Goal: Communication & Community: Participate in discussion

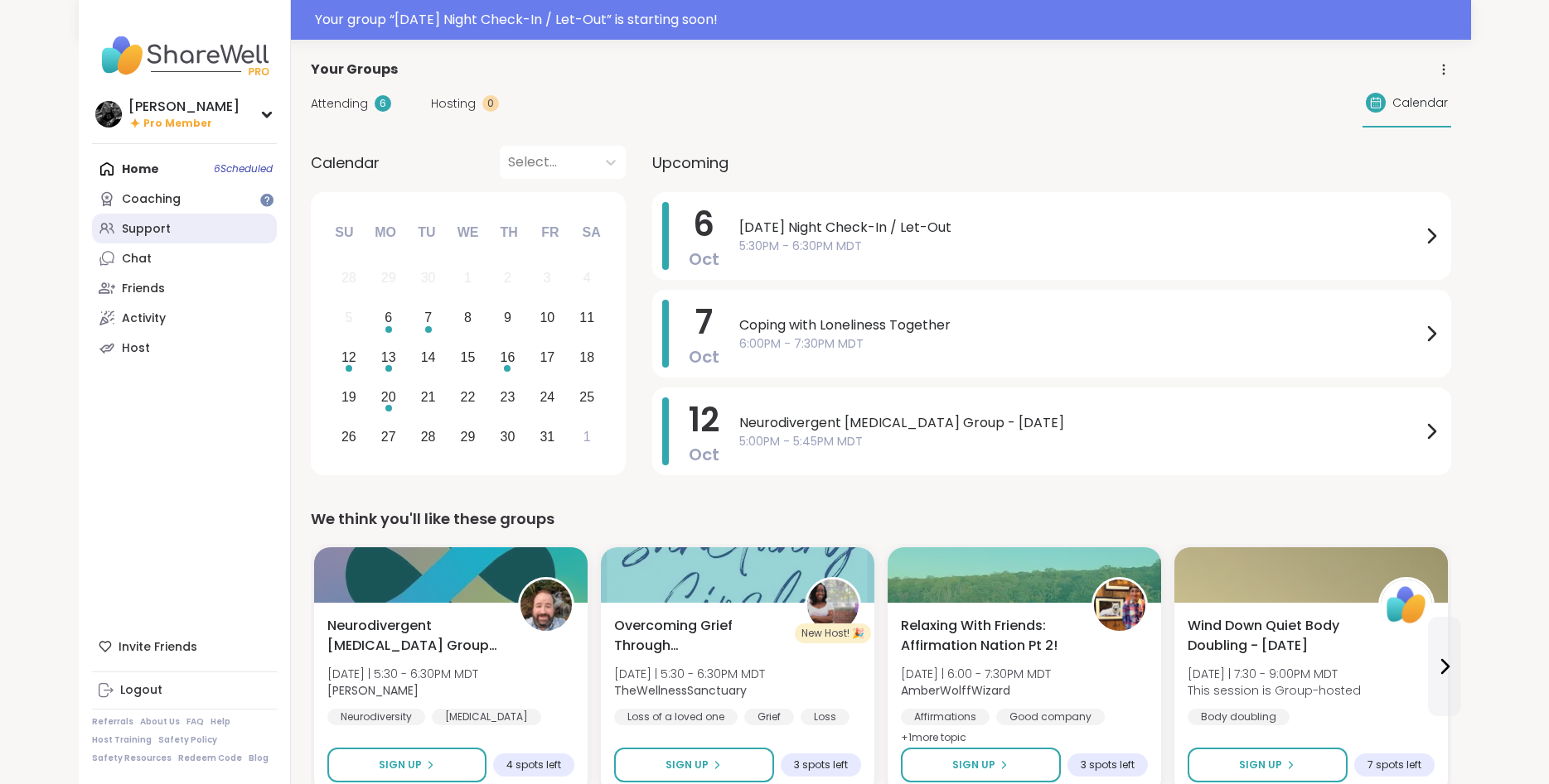
click at [156, 235] on div "Support" at bounding box center [147, 230] width 49 height 17
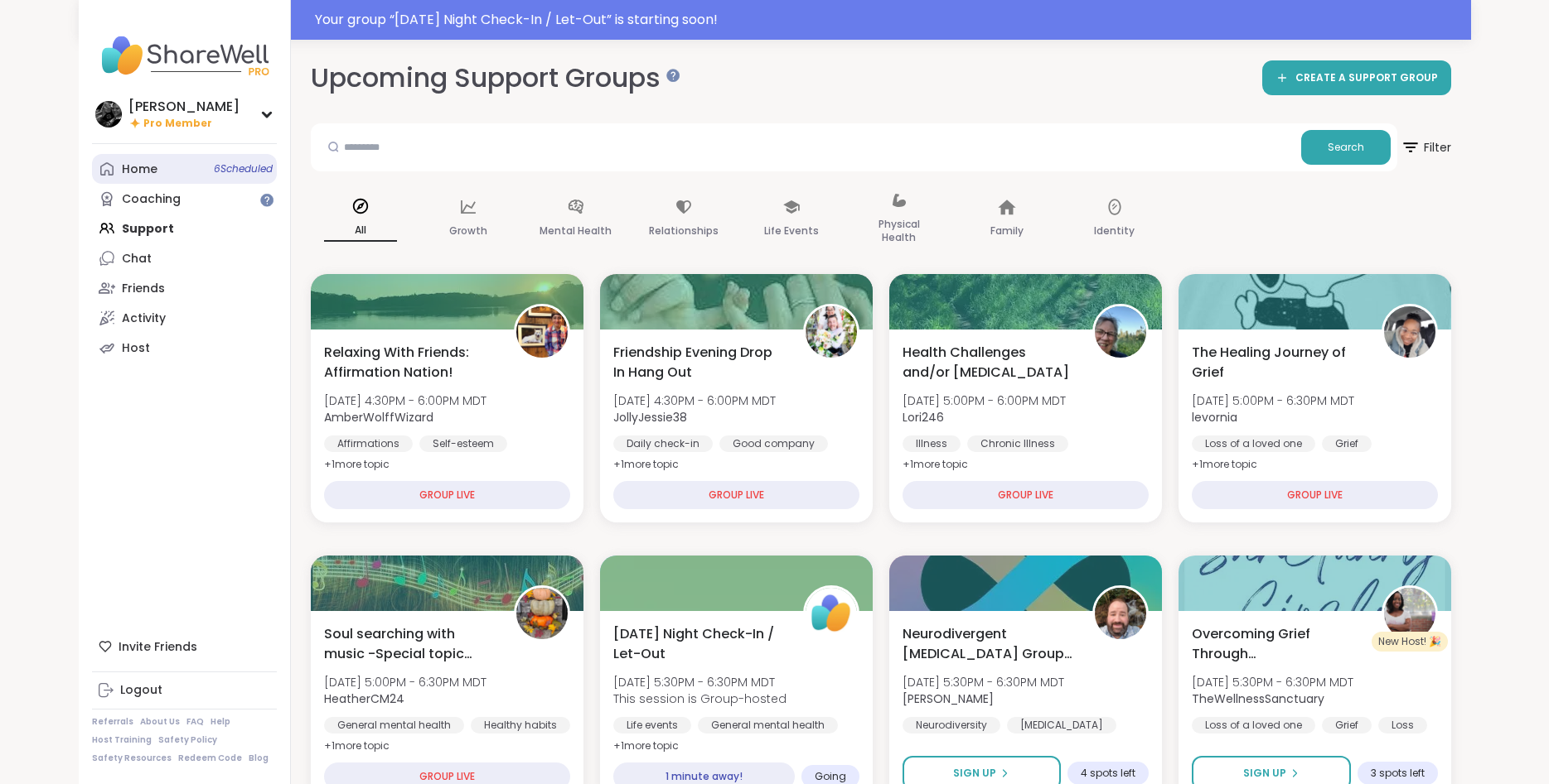
click at [156, 175] on div "Home 6 Scheduled" at bounding box center [140, 170] width 36 height 17
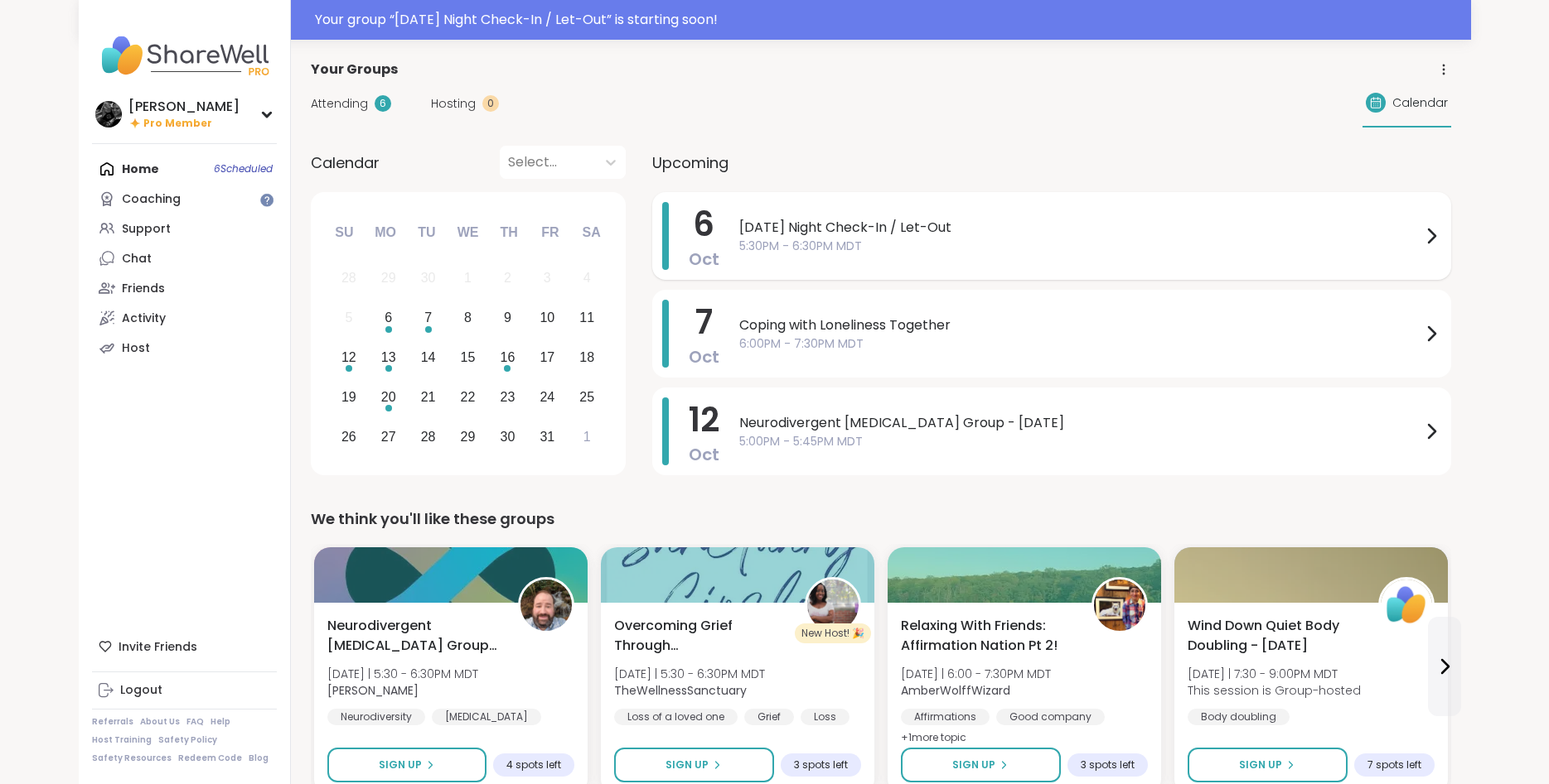
click at [777, 246] on span "5:30PM - 6:30PM MDT" at bounding box center [1080, 246] width 682 height 18
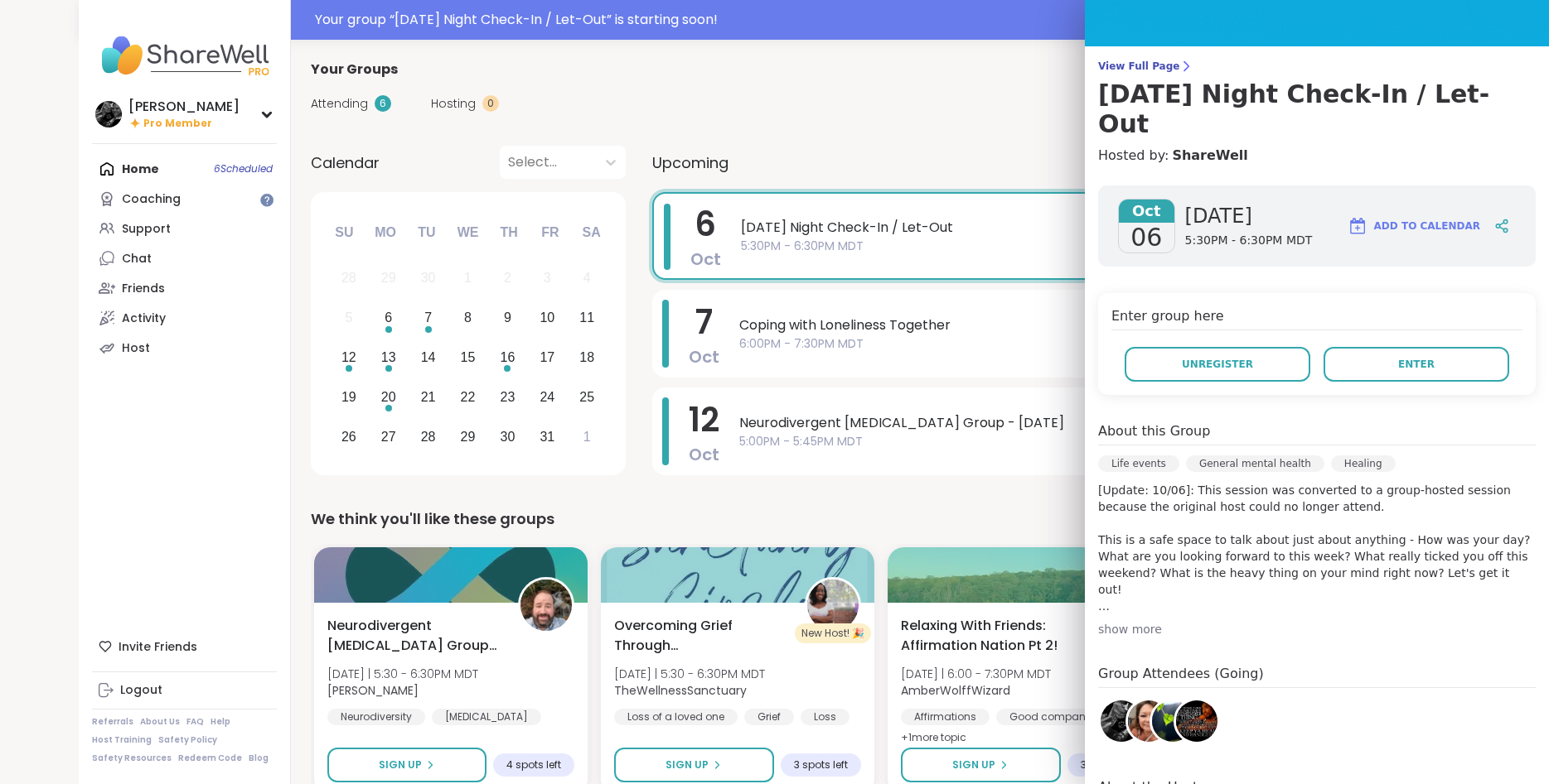
scroll to position [203, 0]
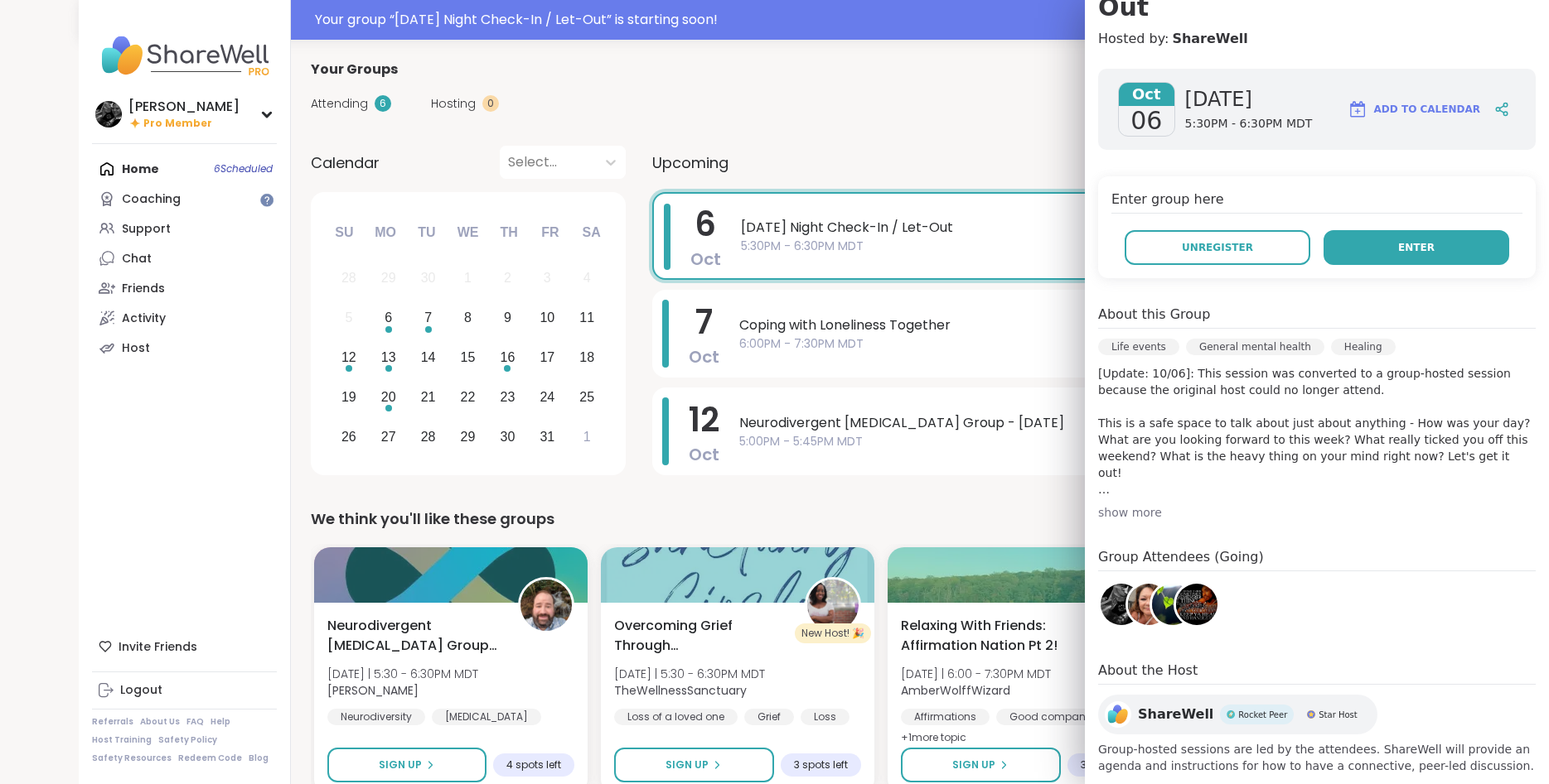
click at [1452, 230] on button "Enter" at bounding box center [1417, 247] width 186 height 35
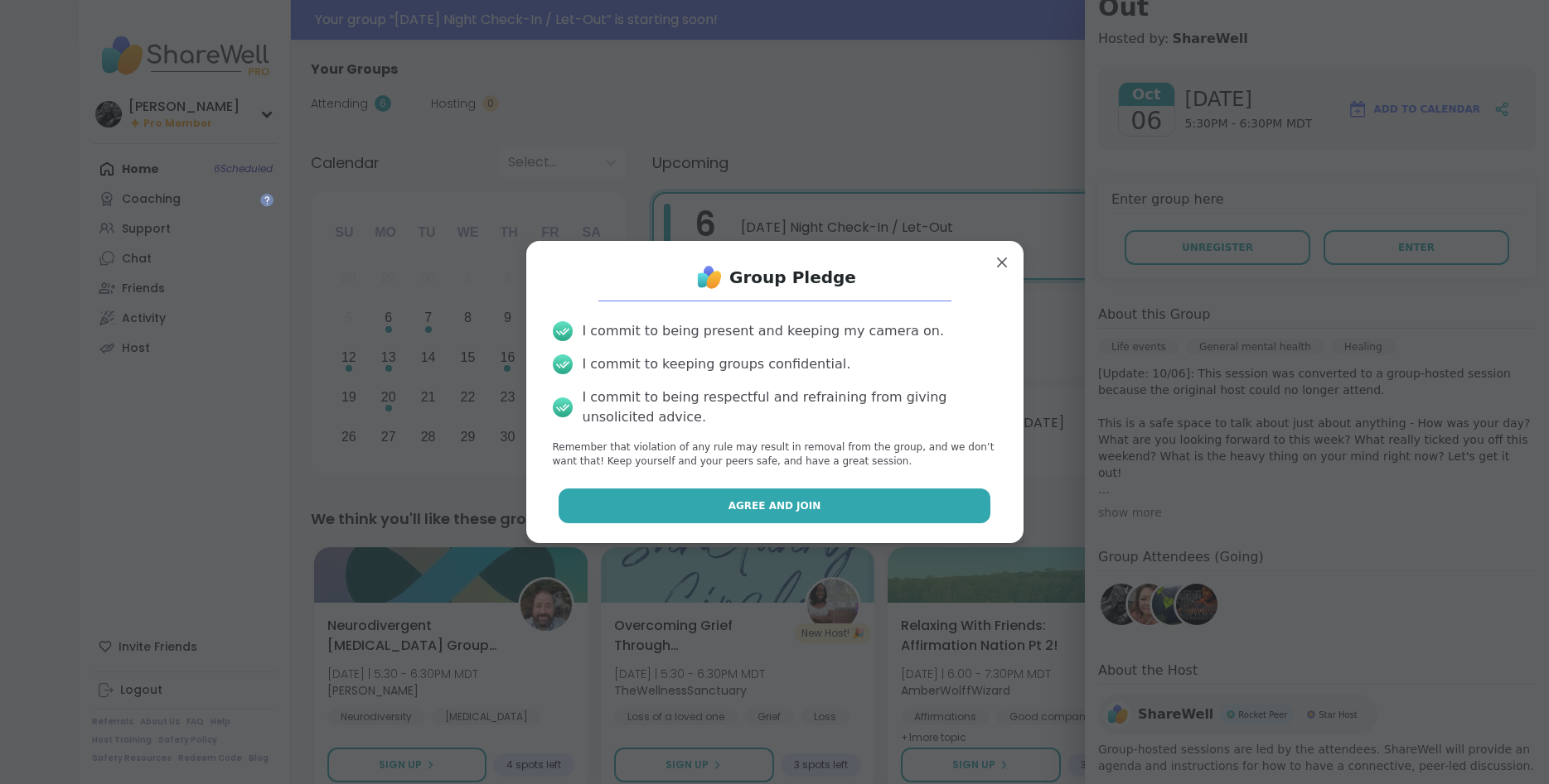
click at [699, 502] on button "Agree and Join" at bounding box center [775, 505] width 432 height 35
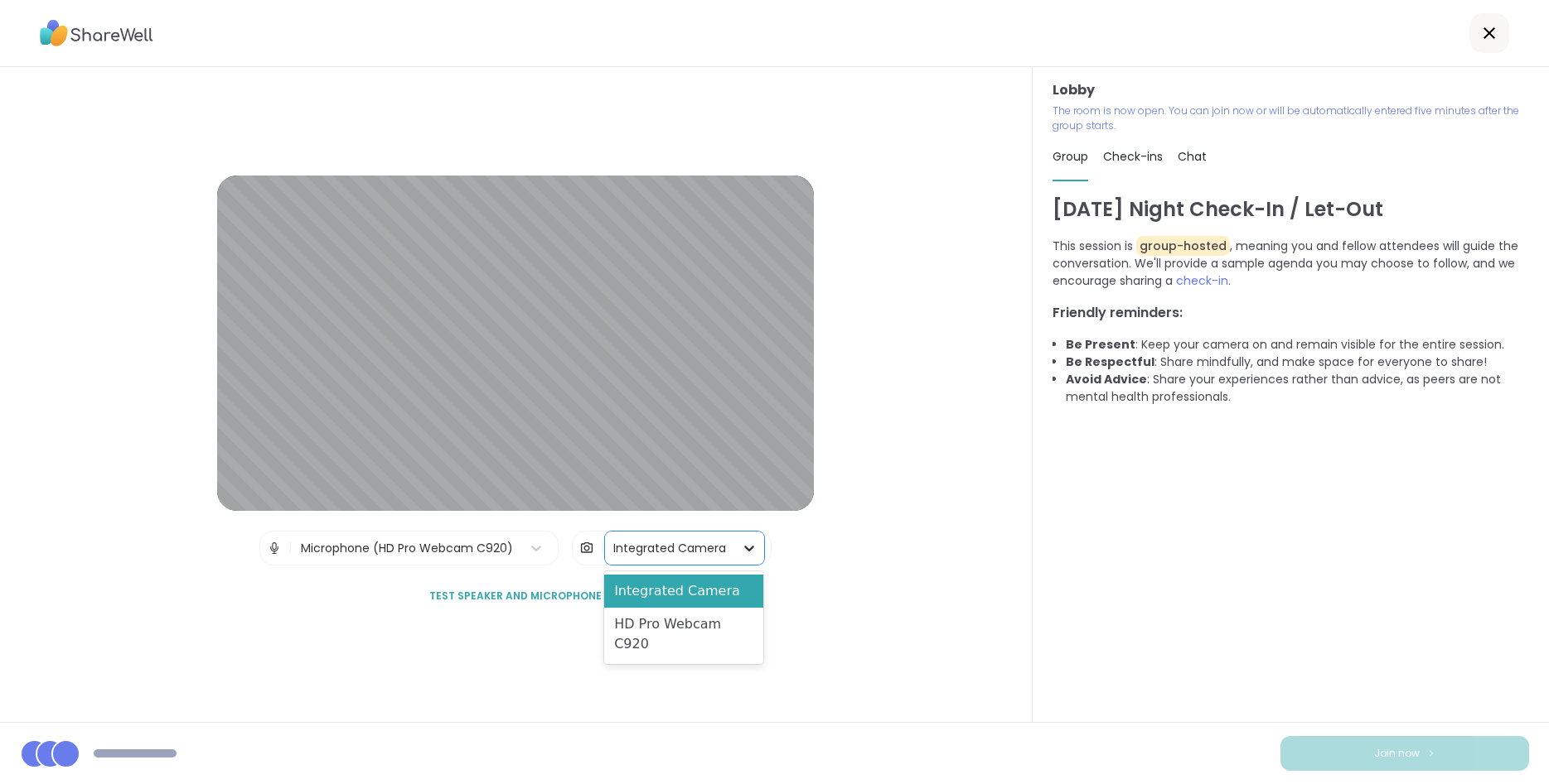
click at [751, 548] on icon at bounding box center [750, 548] width 10 height 6
click at [689, 620] on div "HD Pro Webcam C920" at bounding box center [683, 634] width 158 height 53
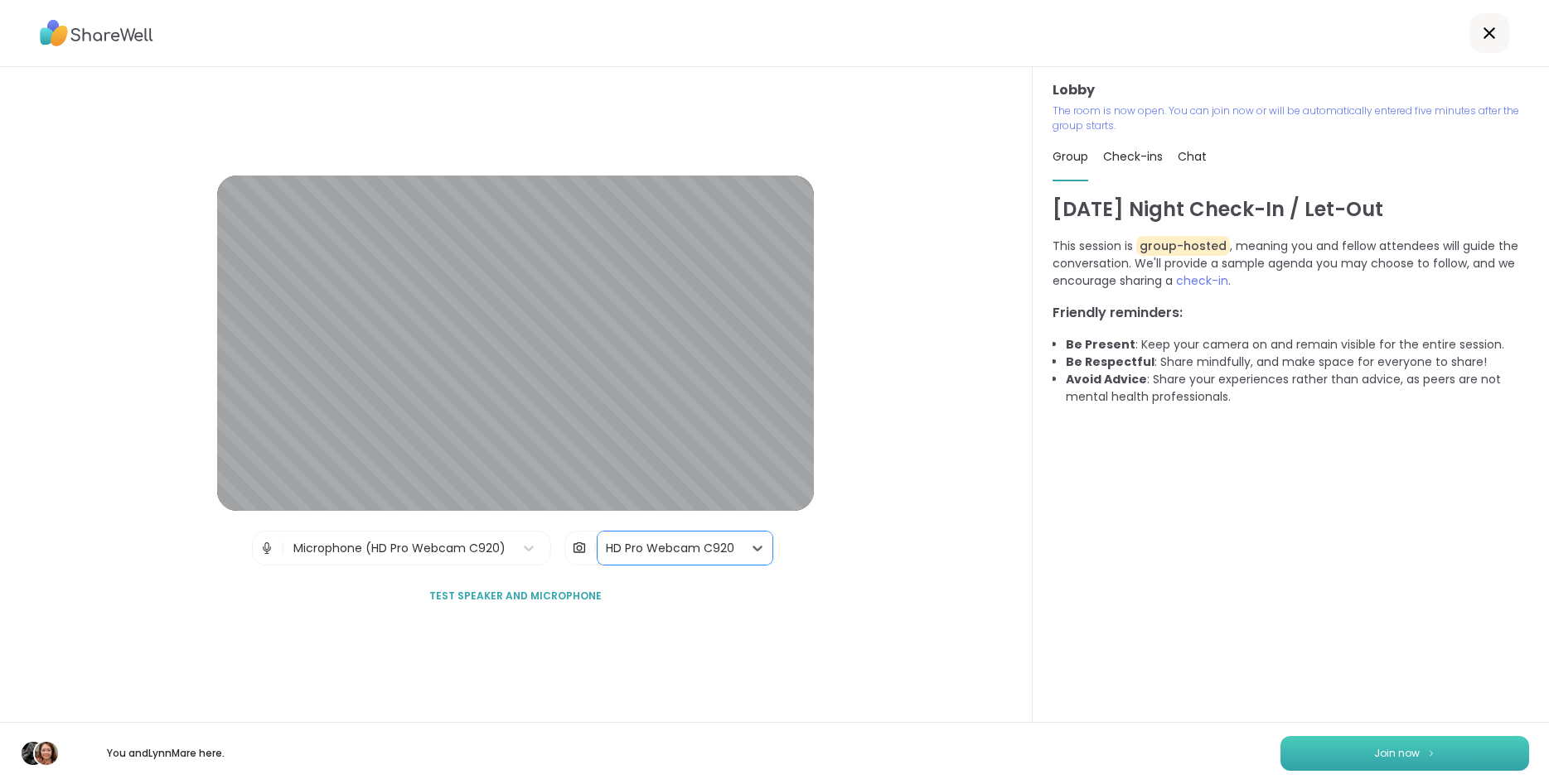
click at [1387, 760] on span "Join now" at bounding box center [1397, 754] width 46 height 15
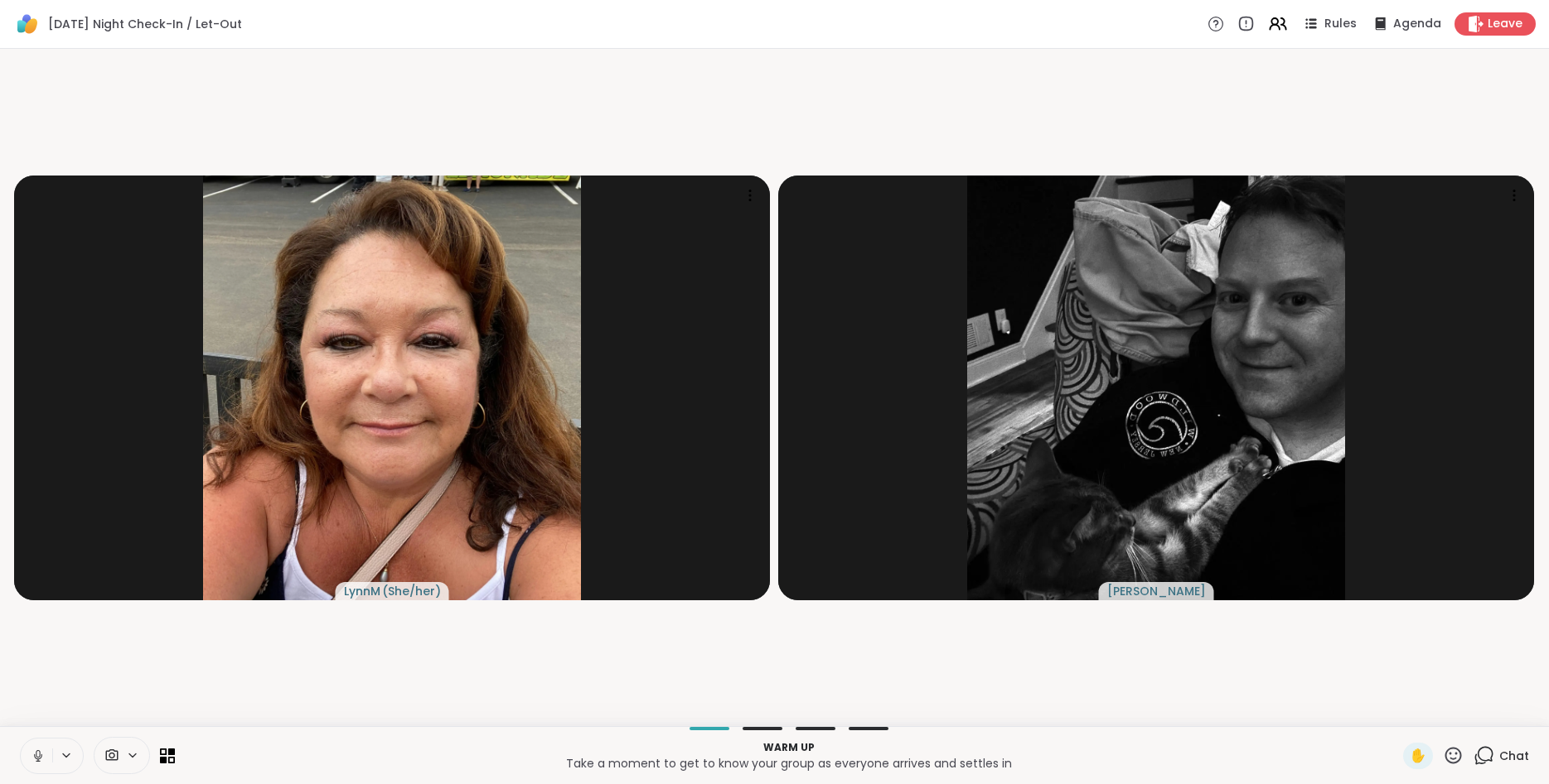
click at [128, 754] on icon at bounding box center [132, 755] width 13 height 14
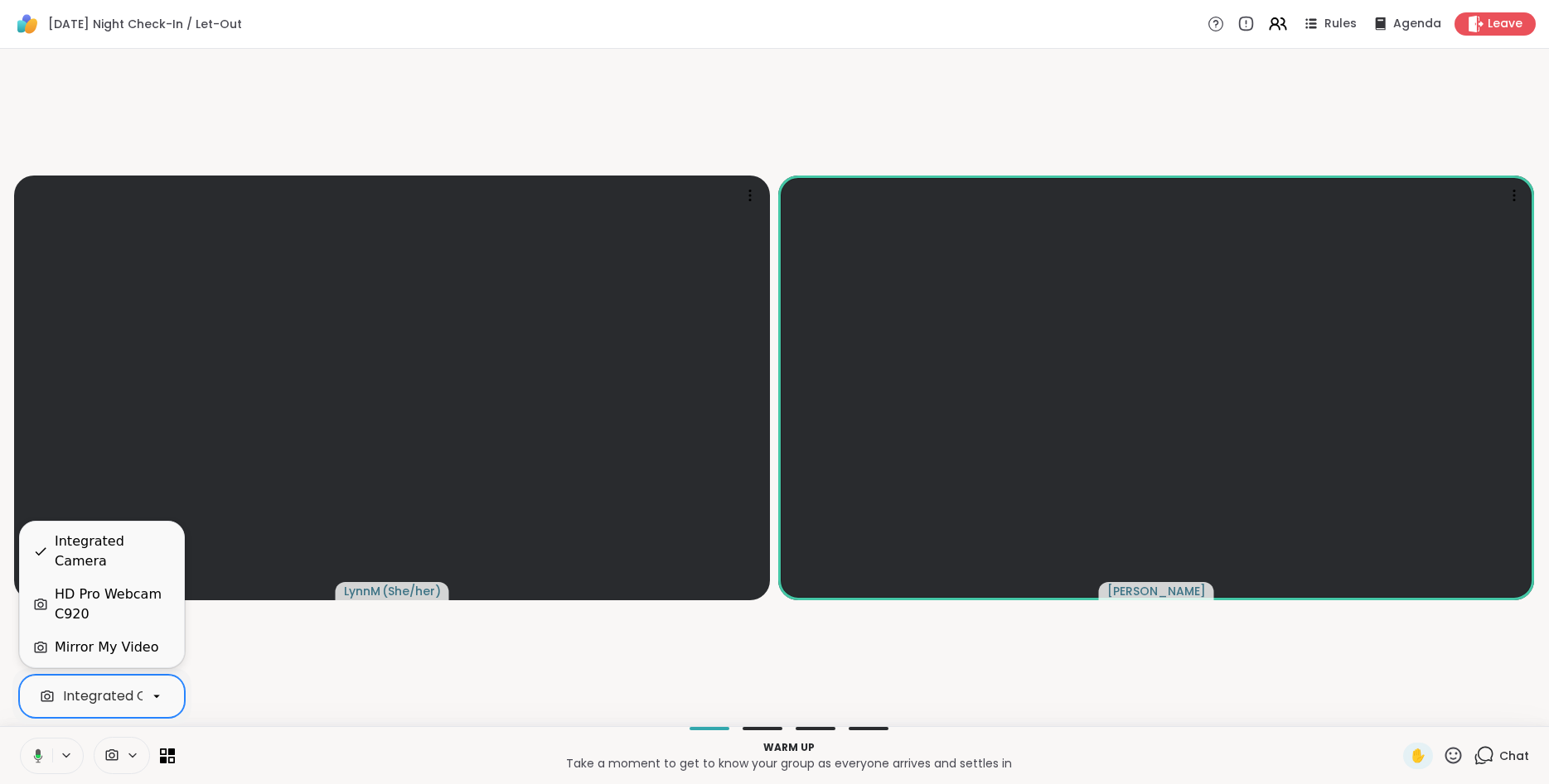
click at [107, 613] on div "HD Pro Webcam C920" at bounding box center [112, 605] width 116 height 39
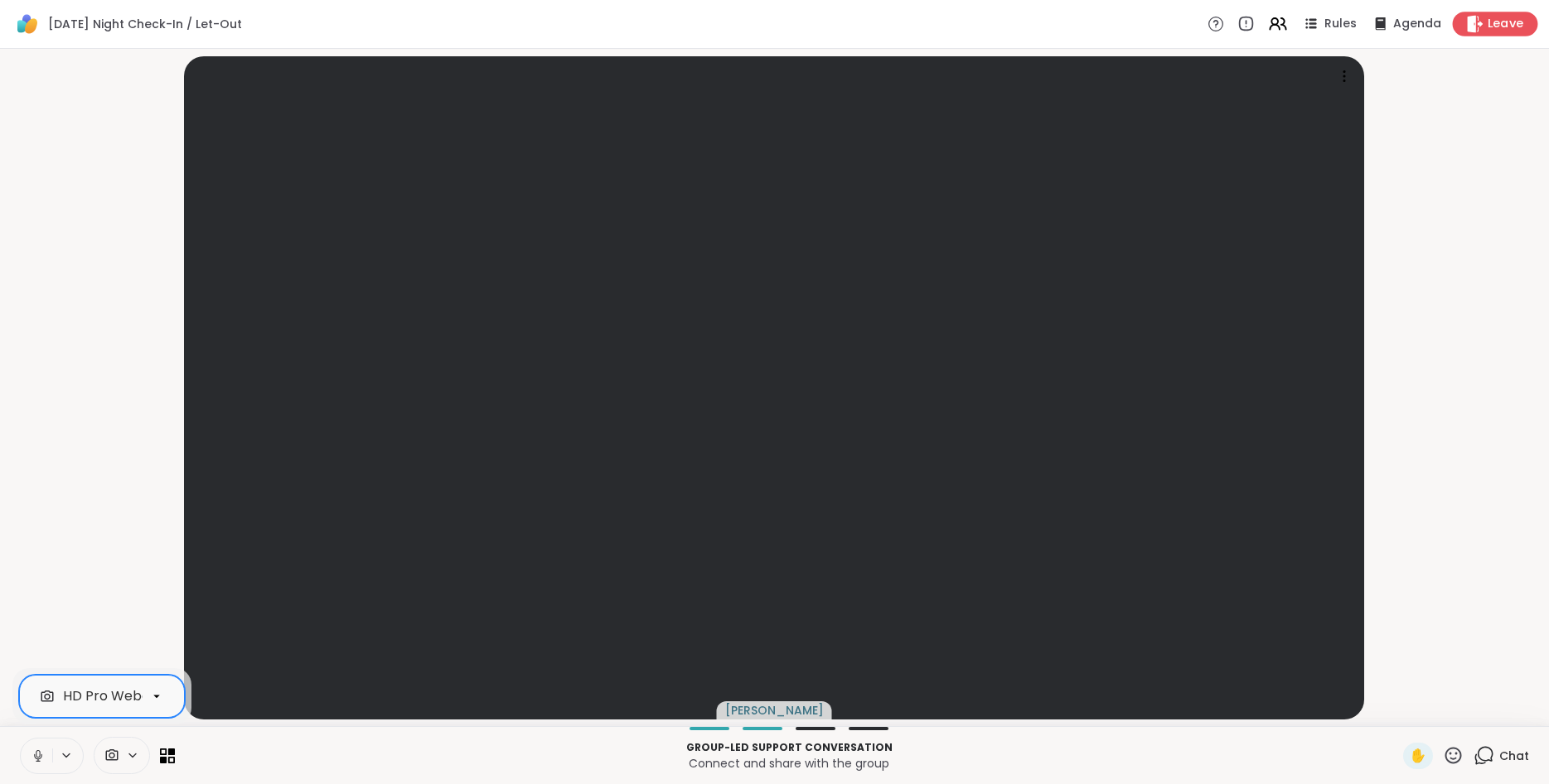
click at [1508, 29] on span "Leave" at bounding box center [1505, 24] width 37 height 18
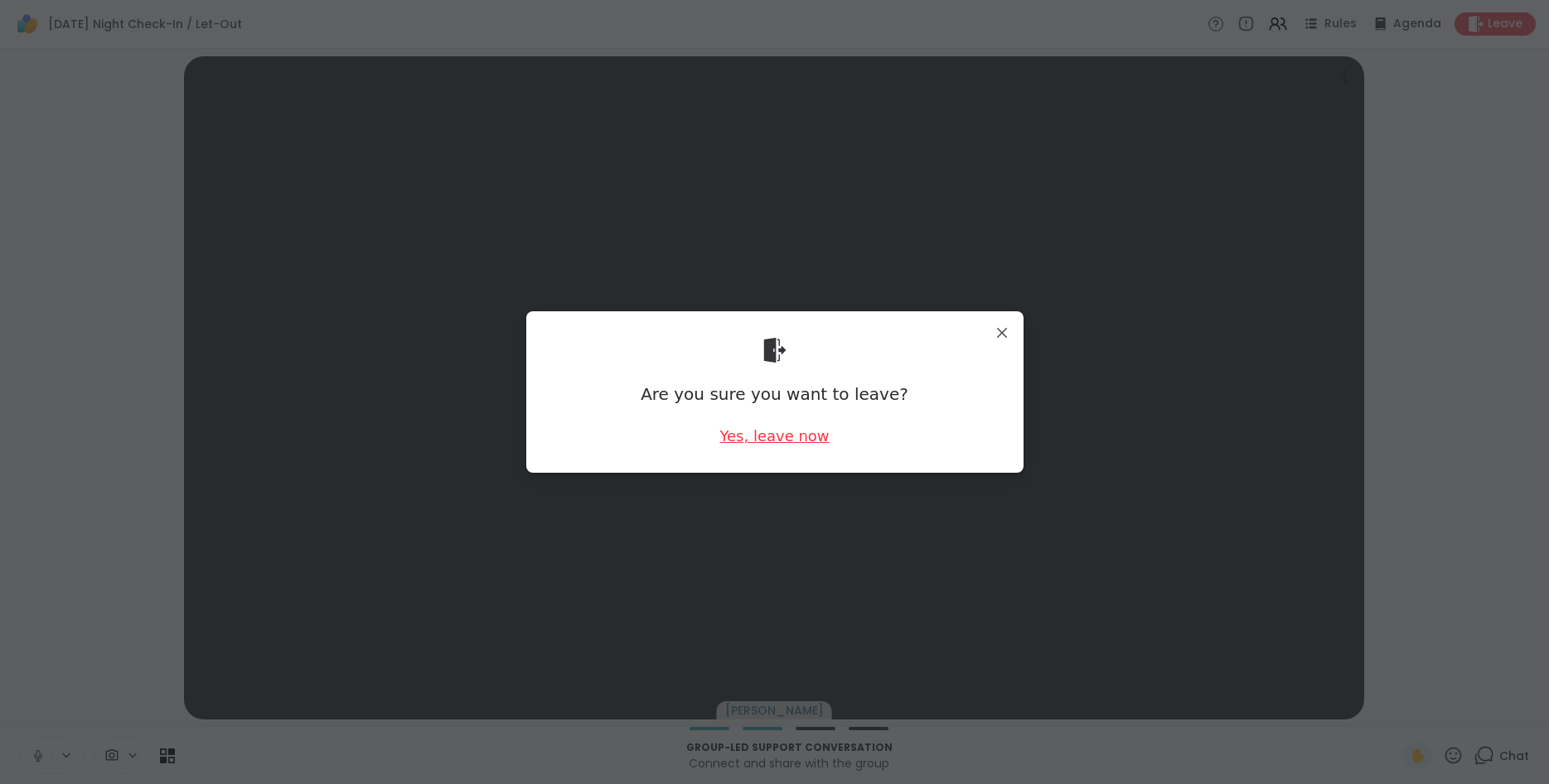
click at [763, 440] on div "Yes, leave now" at bounding box center [774, 436] width 109 height 21
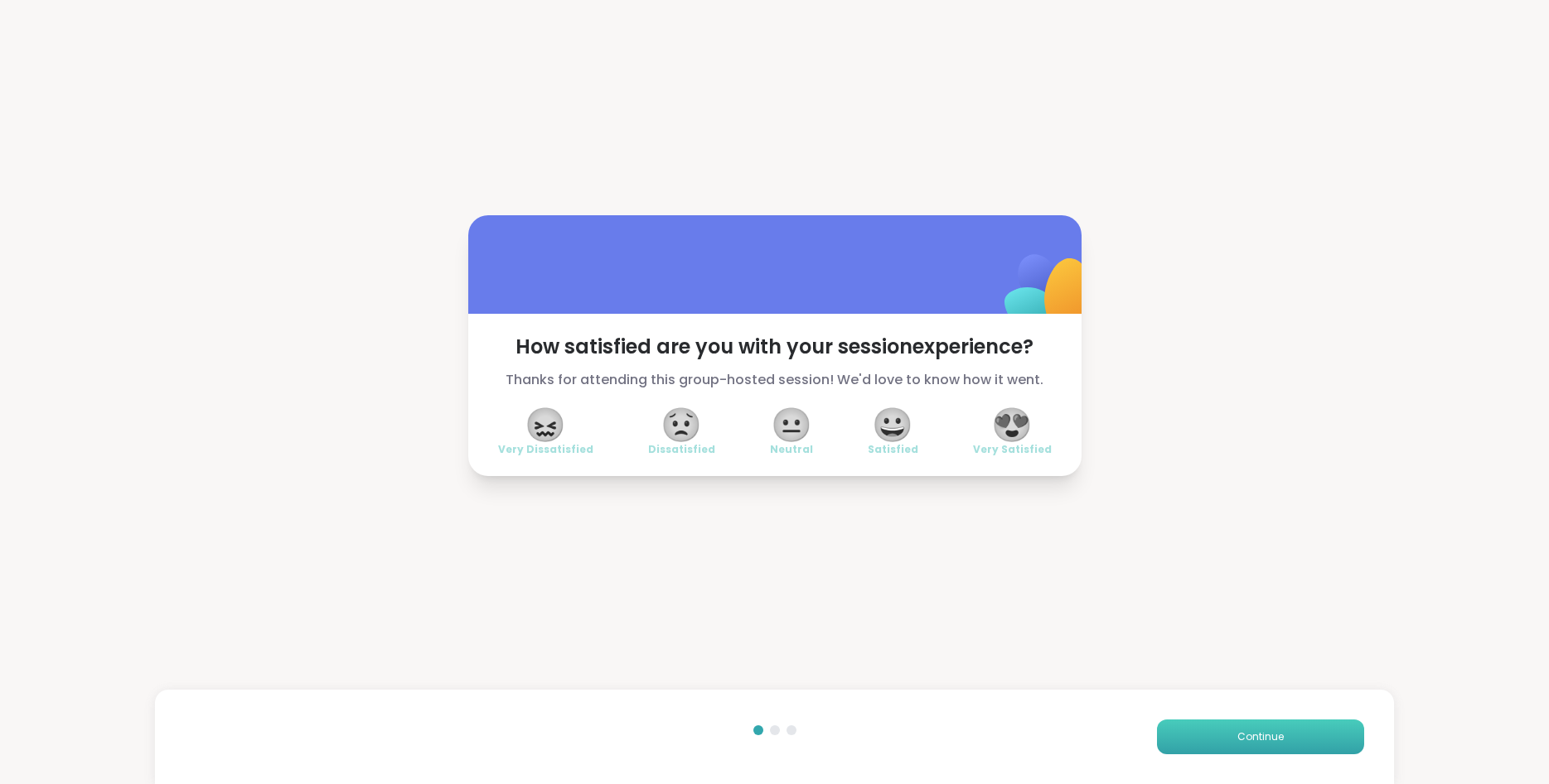
click at [1231, 727] on button "Continue" at bounding box center [1260, 737] width 208 height 35
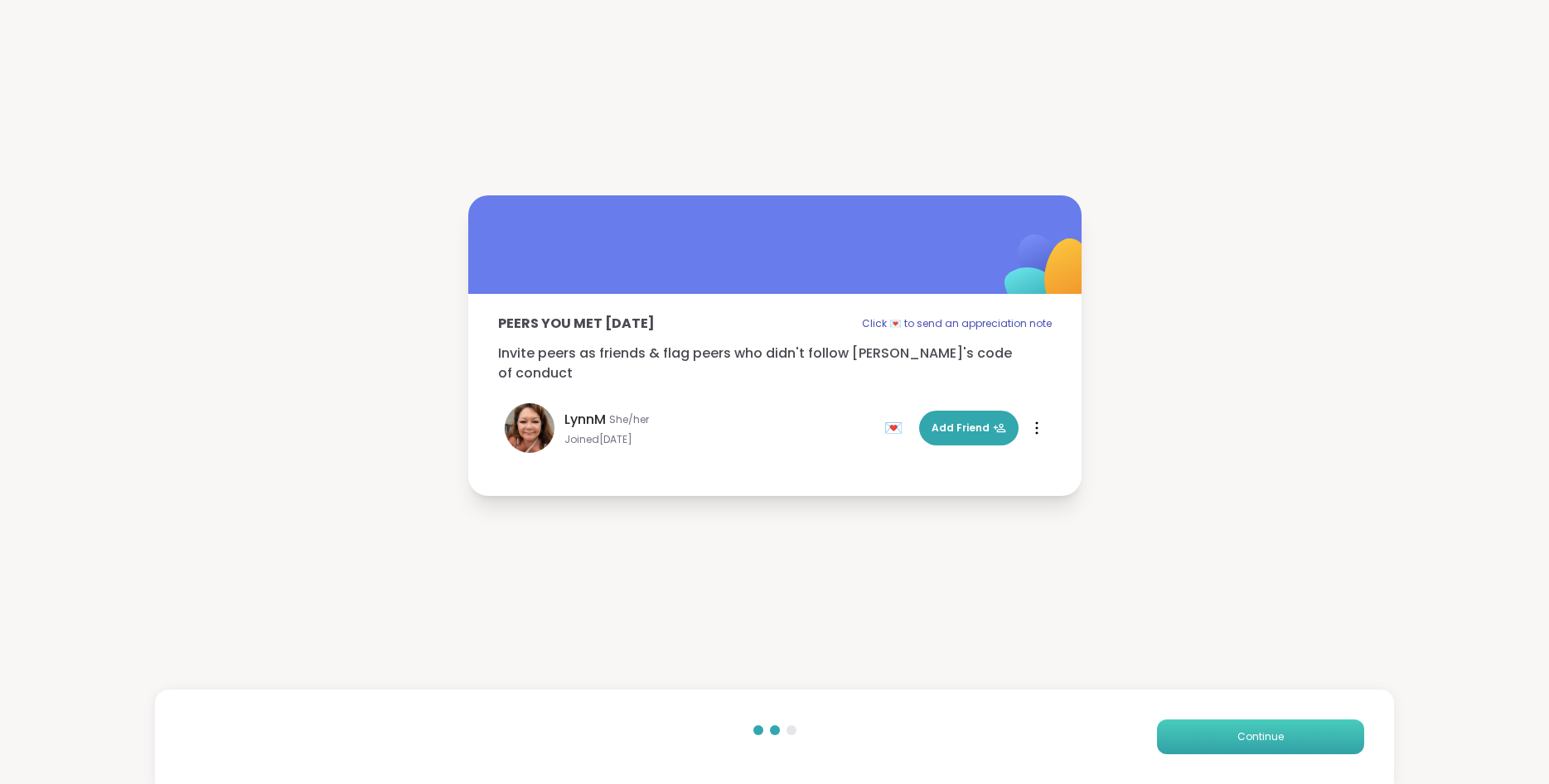
click at [1226, 734] on button "Continue" at bounding box center [1260, 737] width 208 height 35
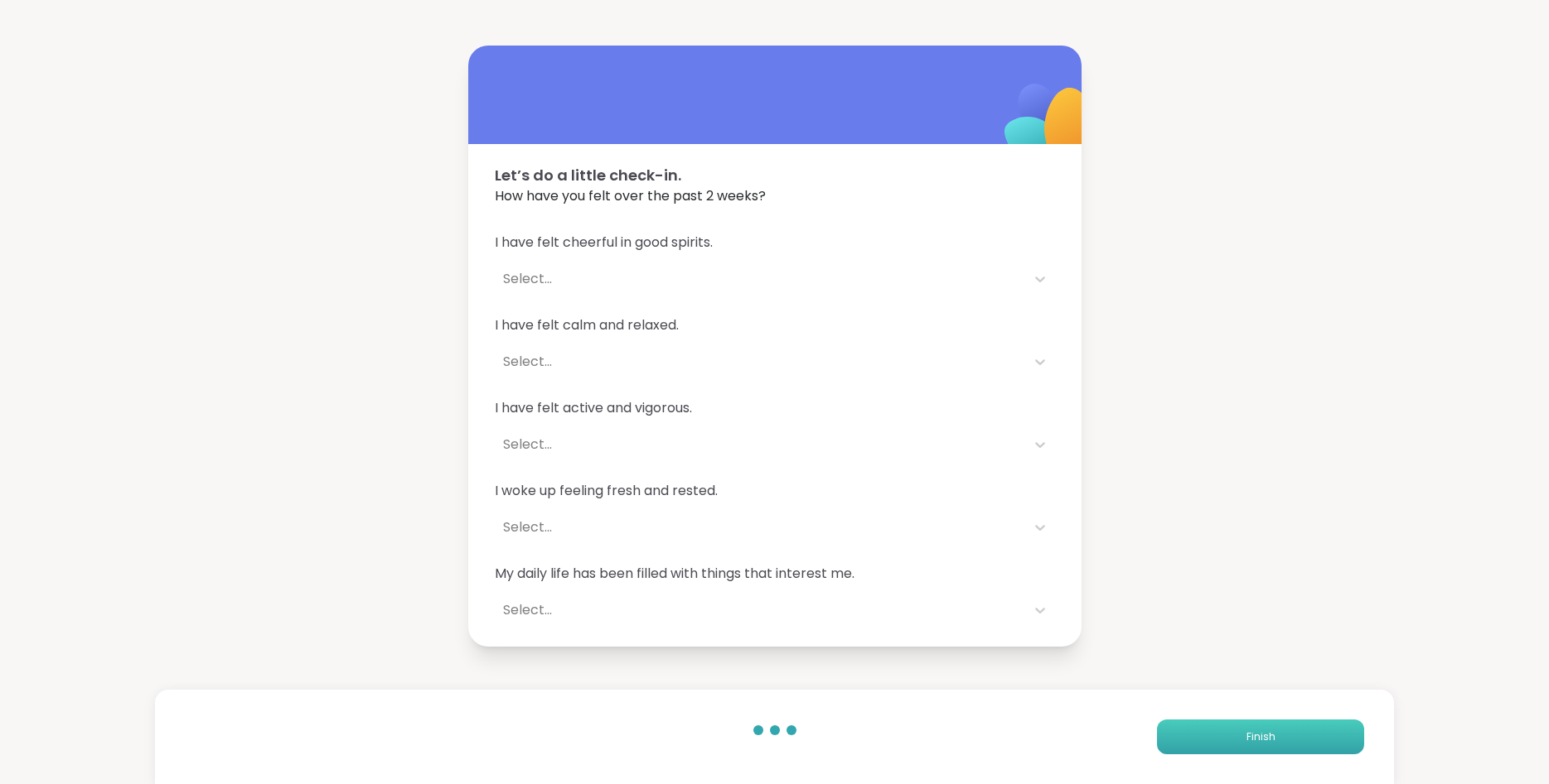
click at [1218, 730] on button "Finish" at bounding box center [1260, 737] width 208 height 35
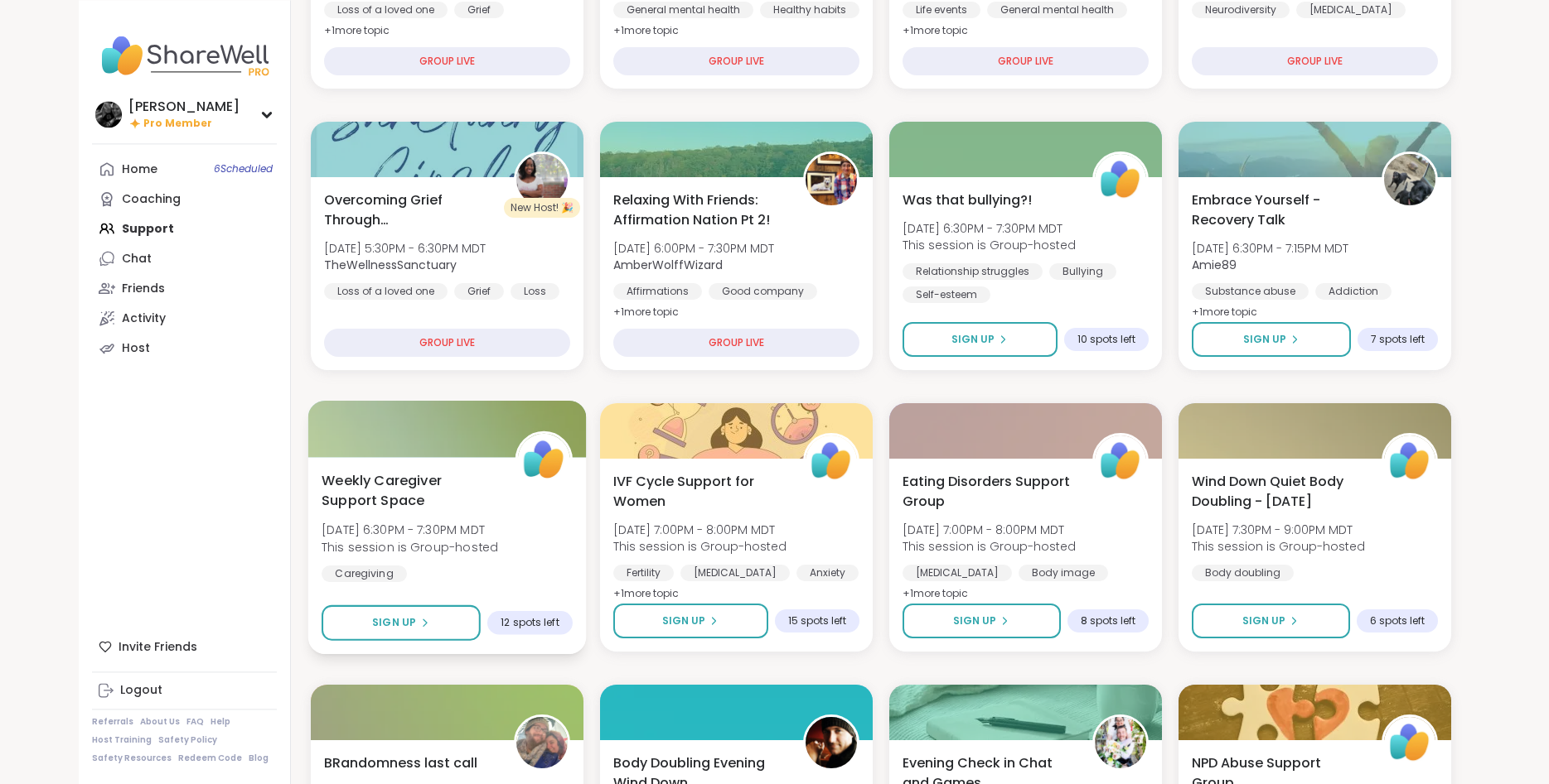
scroll to position [592, 0]
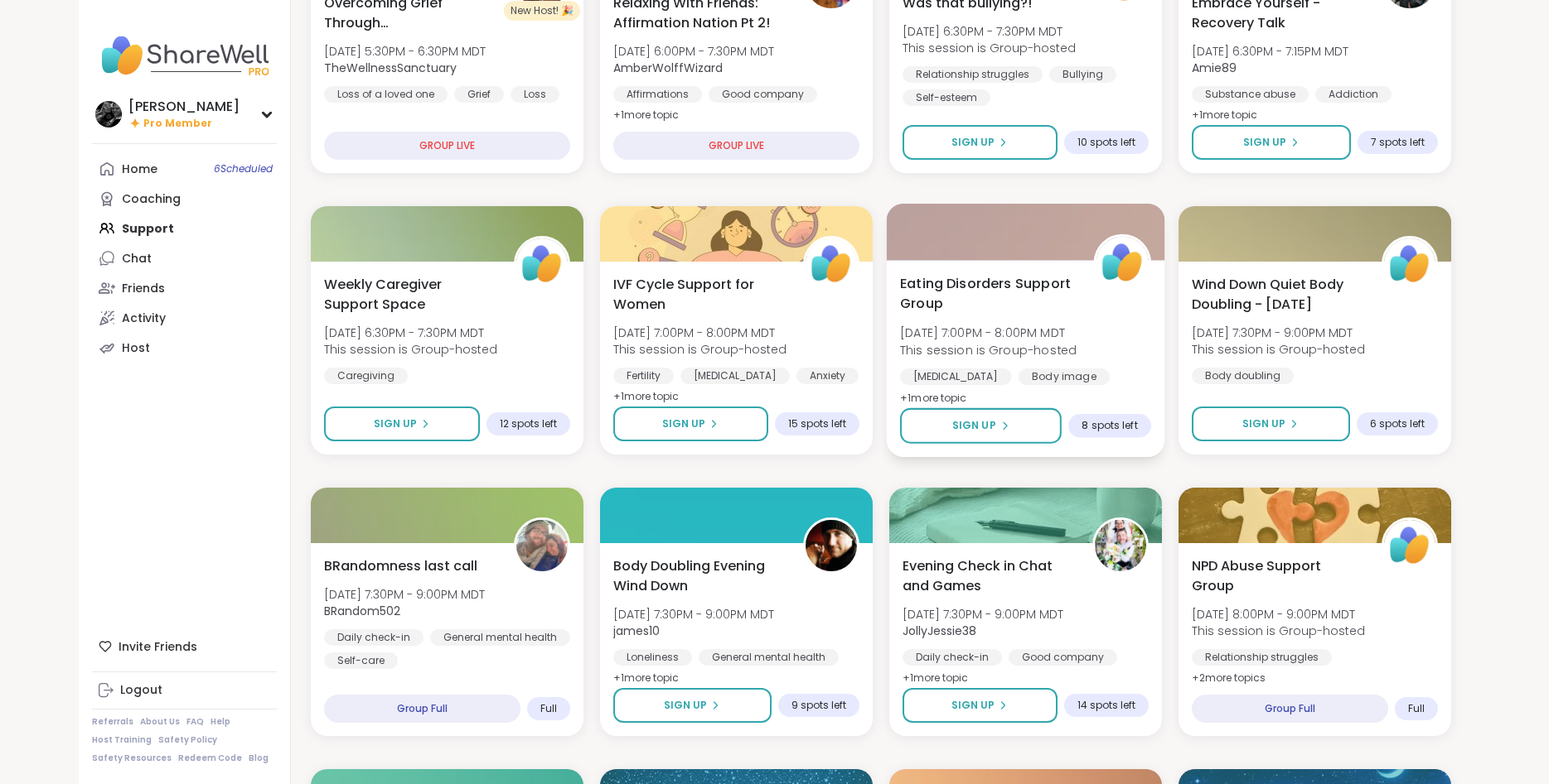
click at [1091, 304] on div "Eating Disorders Support Group Mon, Oct 06 | 7:00PM - 8:00PM MDT This session i…" at bounding box center [1025, 341] width 251 height 135
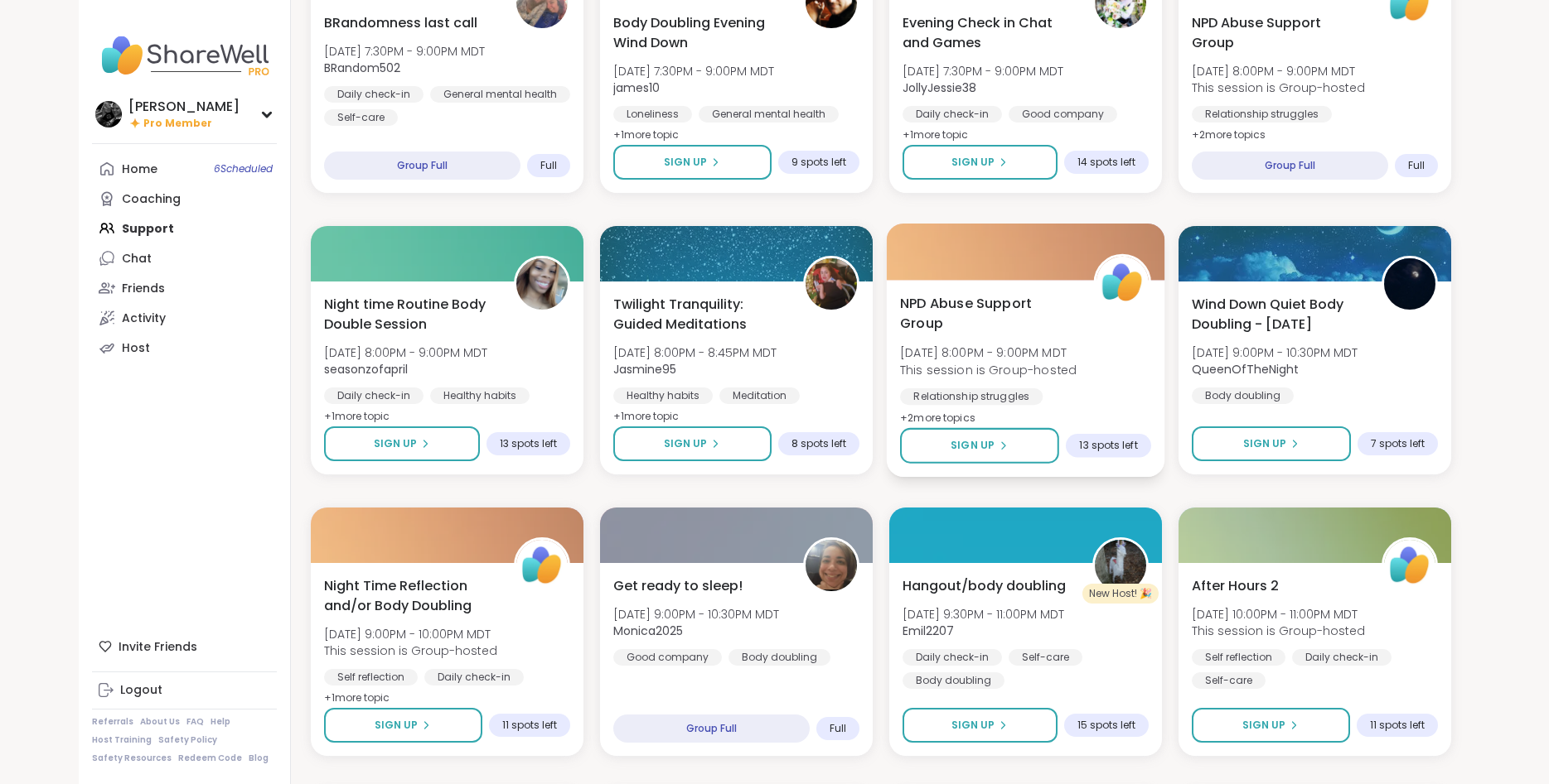
scroll to position [1183, 0]
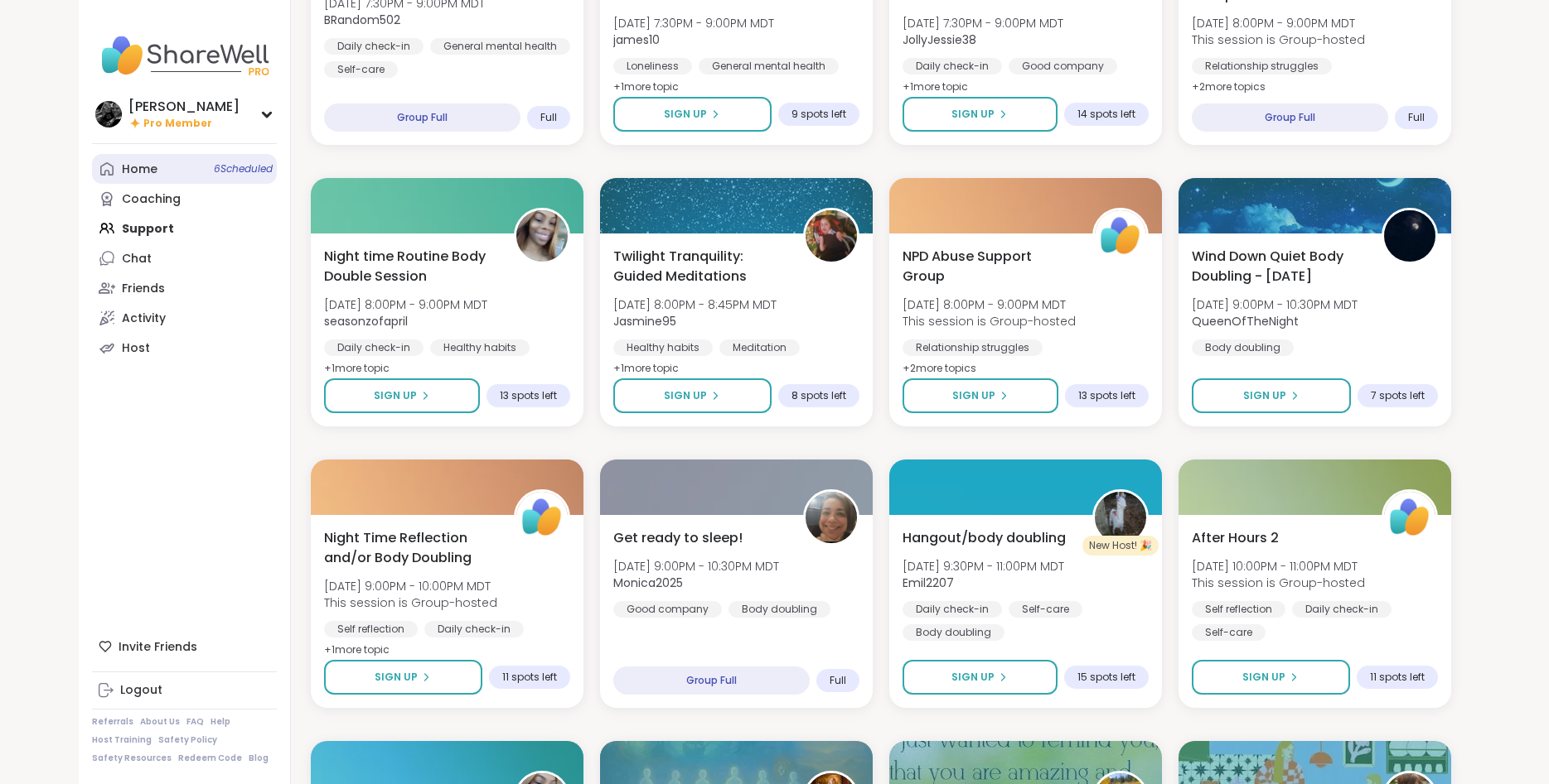
click at [168, 173] on link "Home 6 Scheduled" at bounding box center [184, 169] width 185 height 30
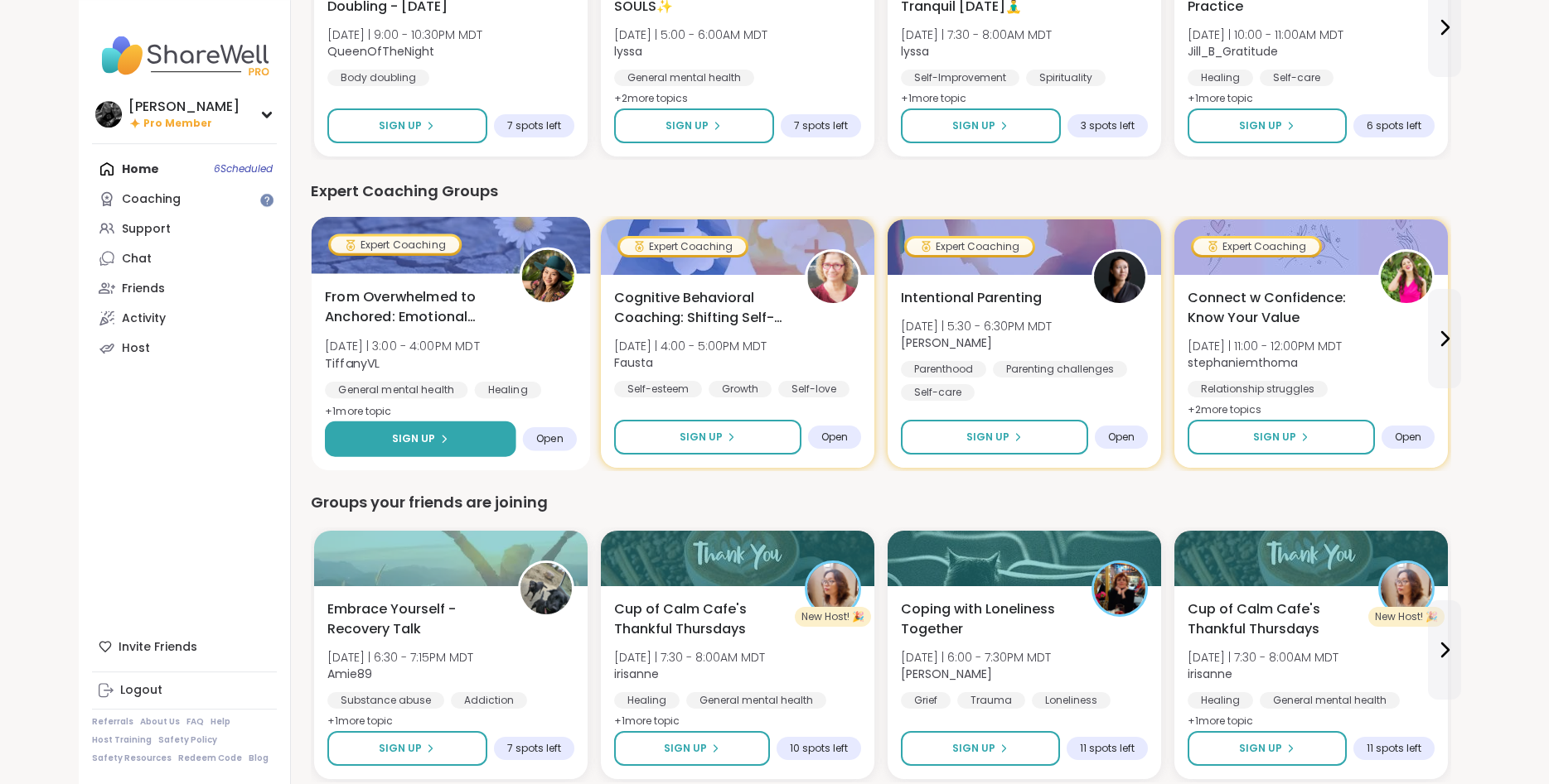
scroll to position [930, 0]
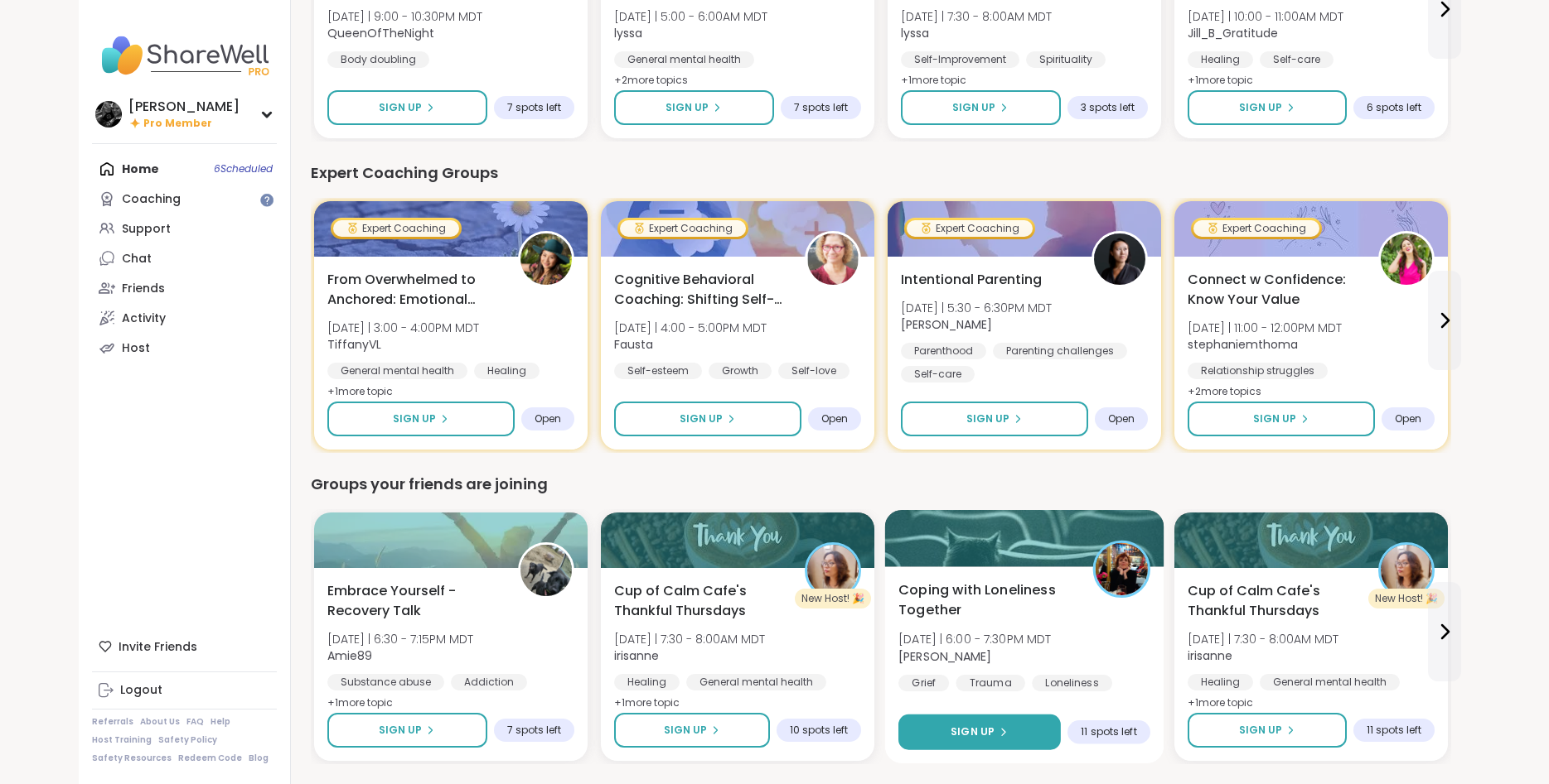
click at [1015, 741] on button "Sign Up" at bounding box center [979, 732] width 163 height 36
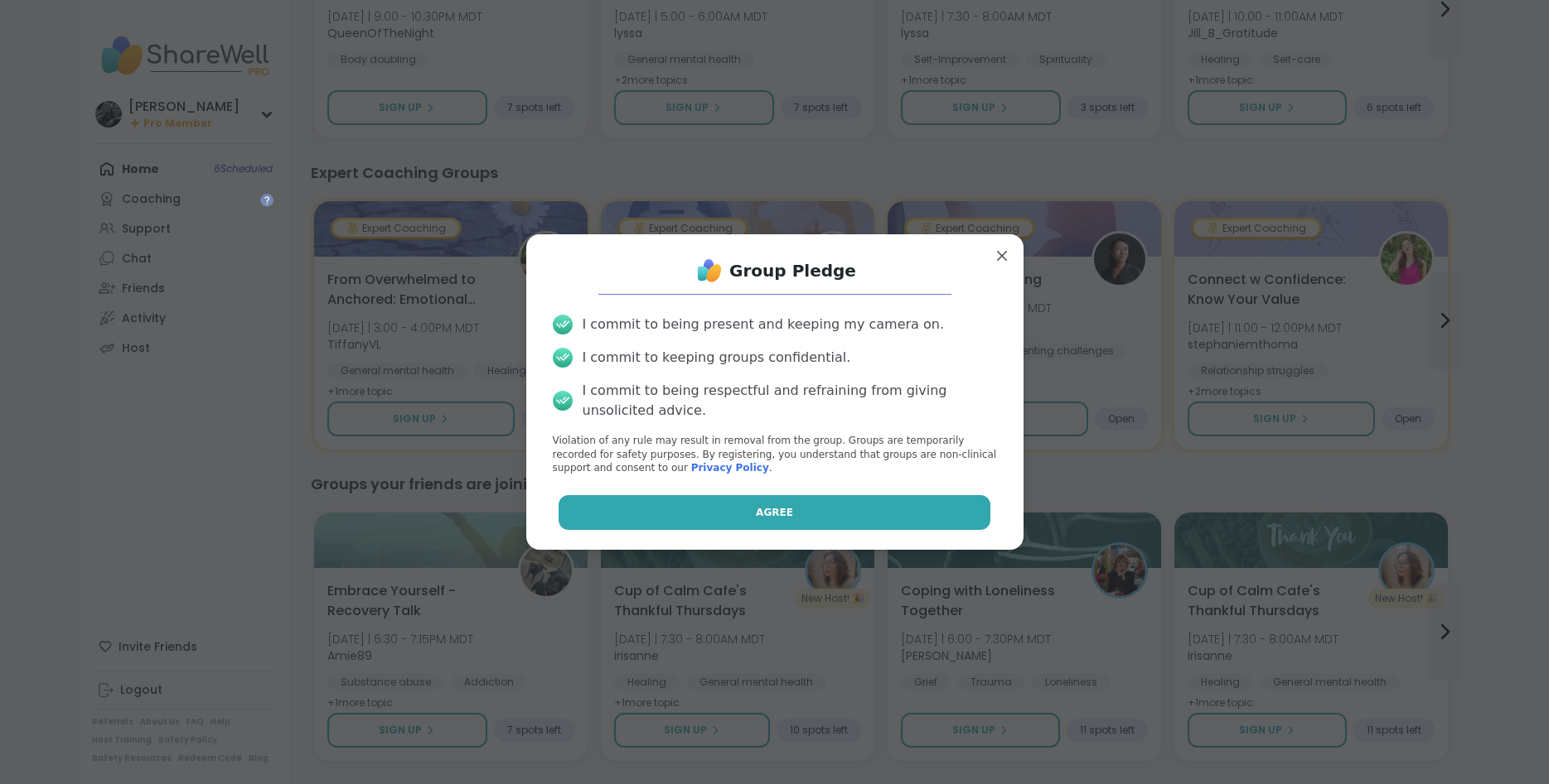
click at [856, 514] on button "Agree" at bounding box center [775, 513] width 432 height 35
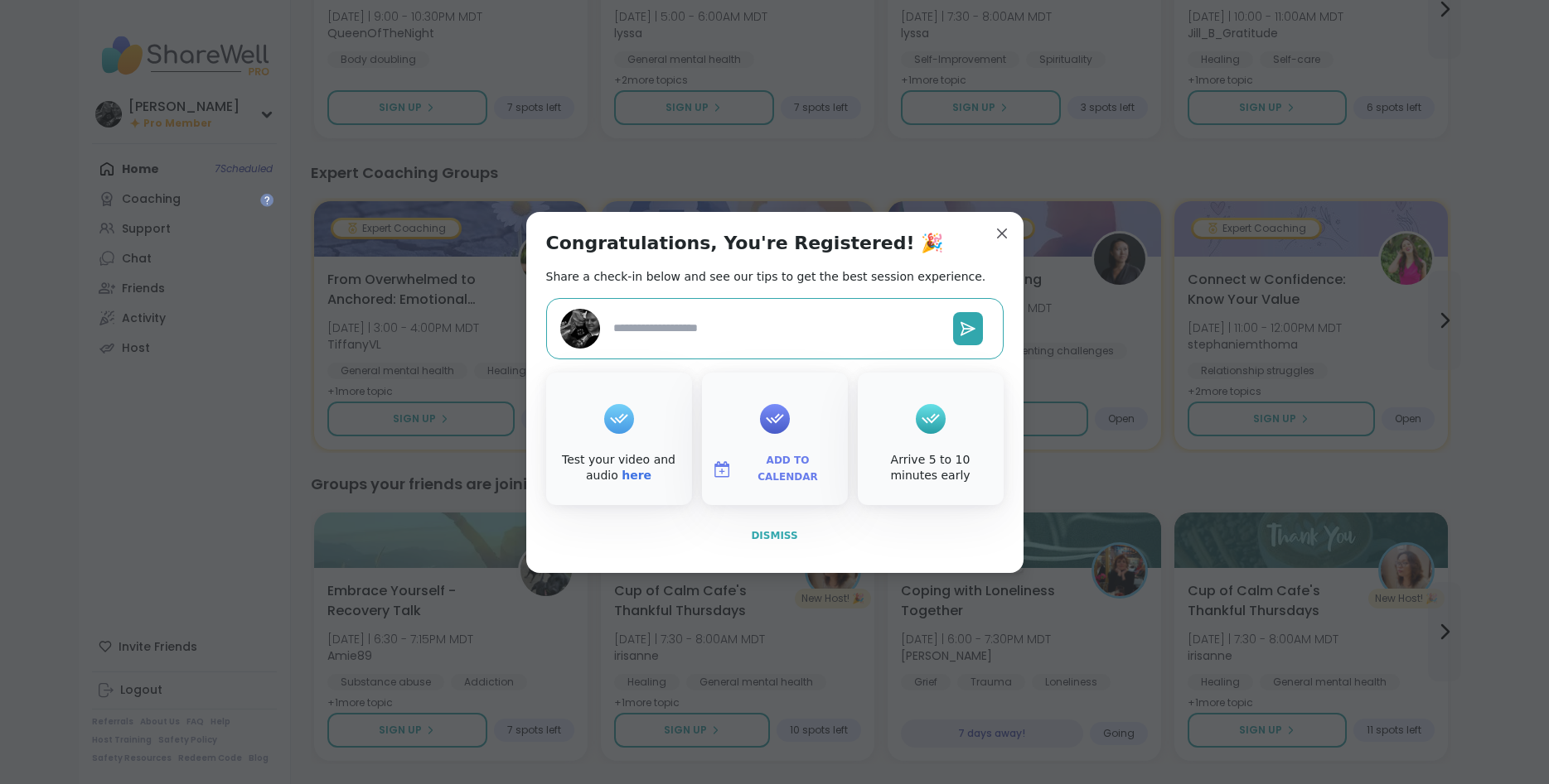
click at [784, 537] on span "Dismiss" at bounding box center [773, 536] width 46 height 11
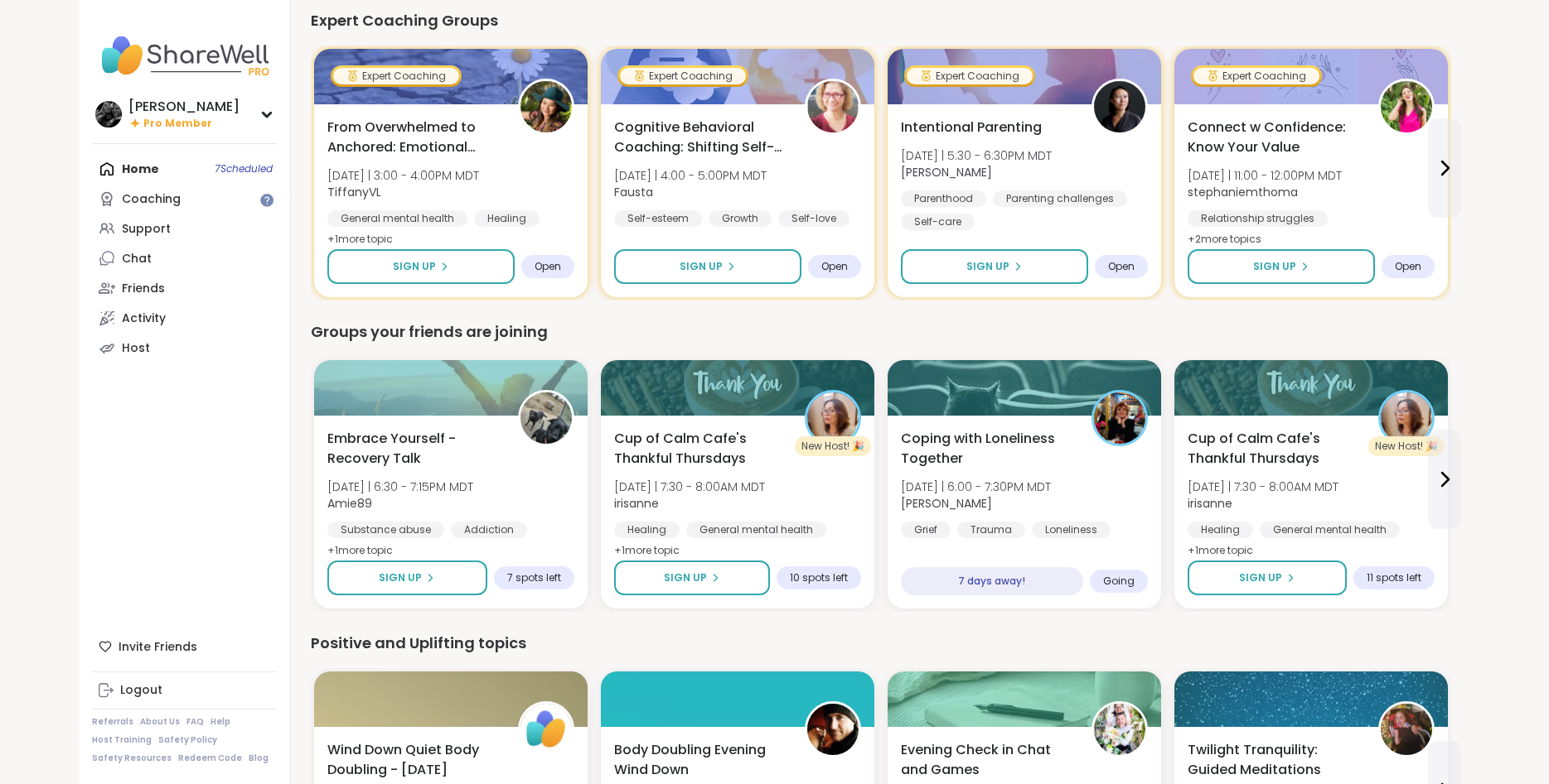
scroll to position [1183, 0]
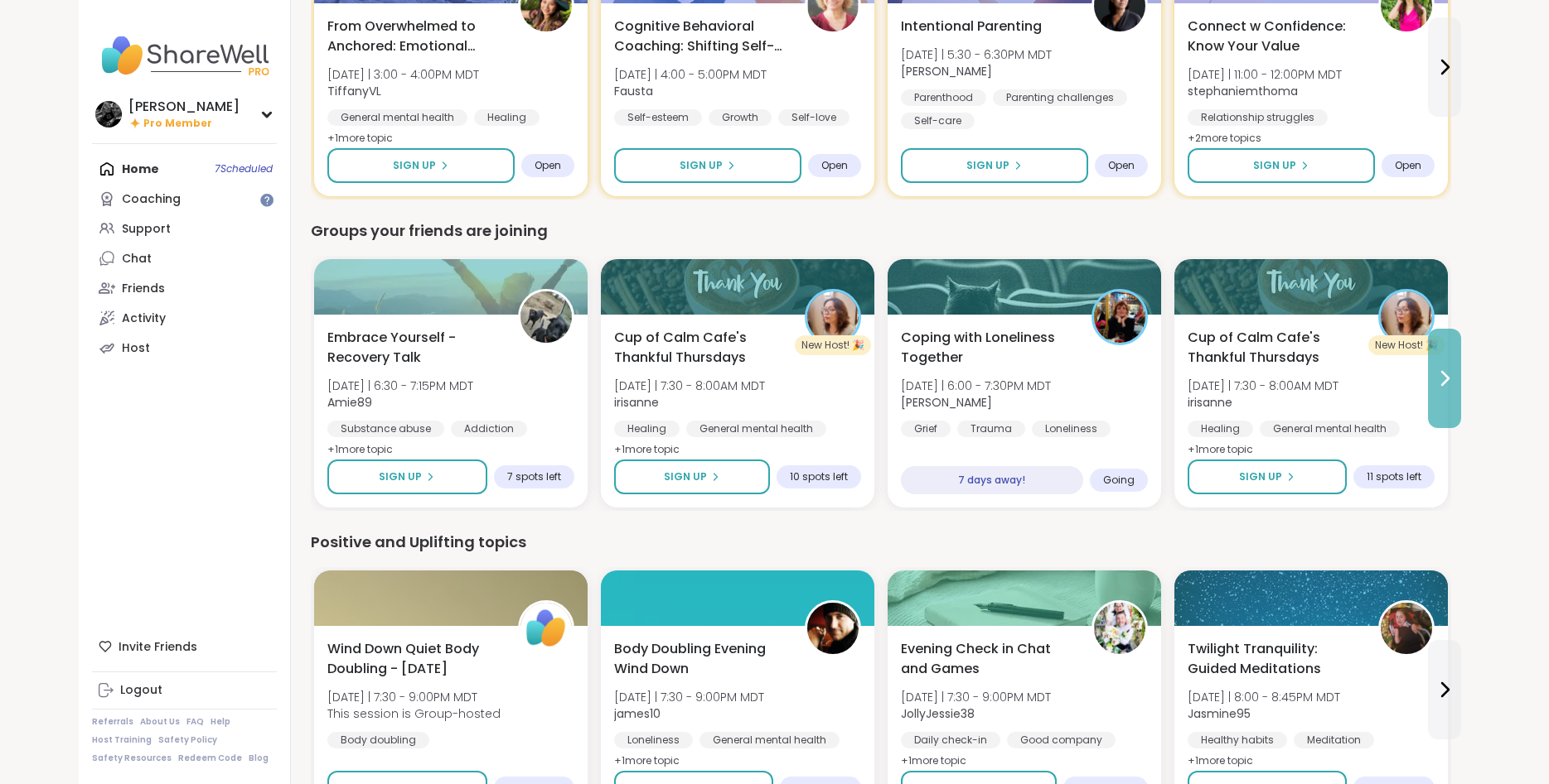
click at [1449, 380] on icon at bounding box center [1444, 378] width 20 height 20
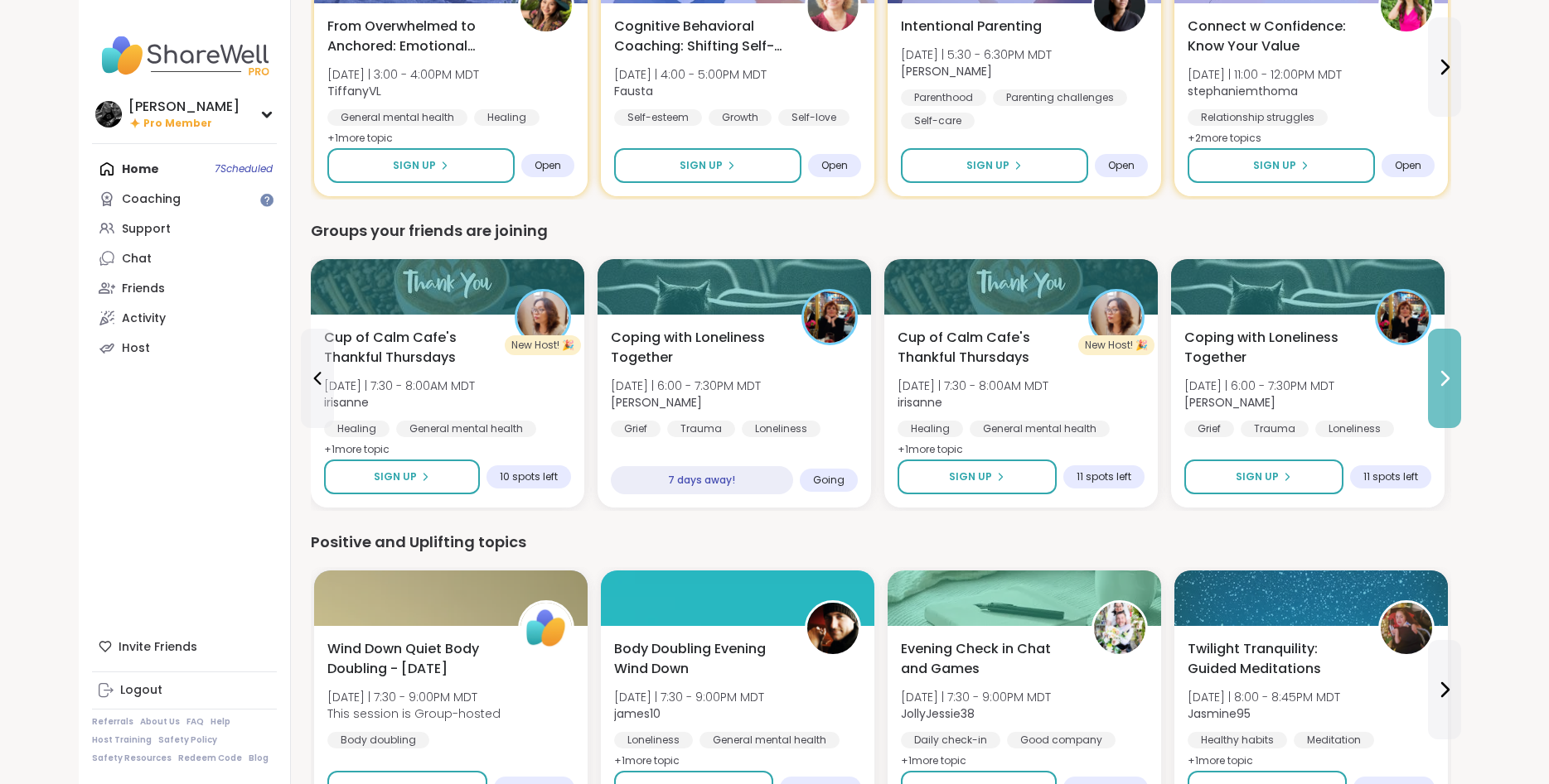
click at [1449, 380] on icon at bounding box center [1444, 378] width 20 height 20
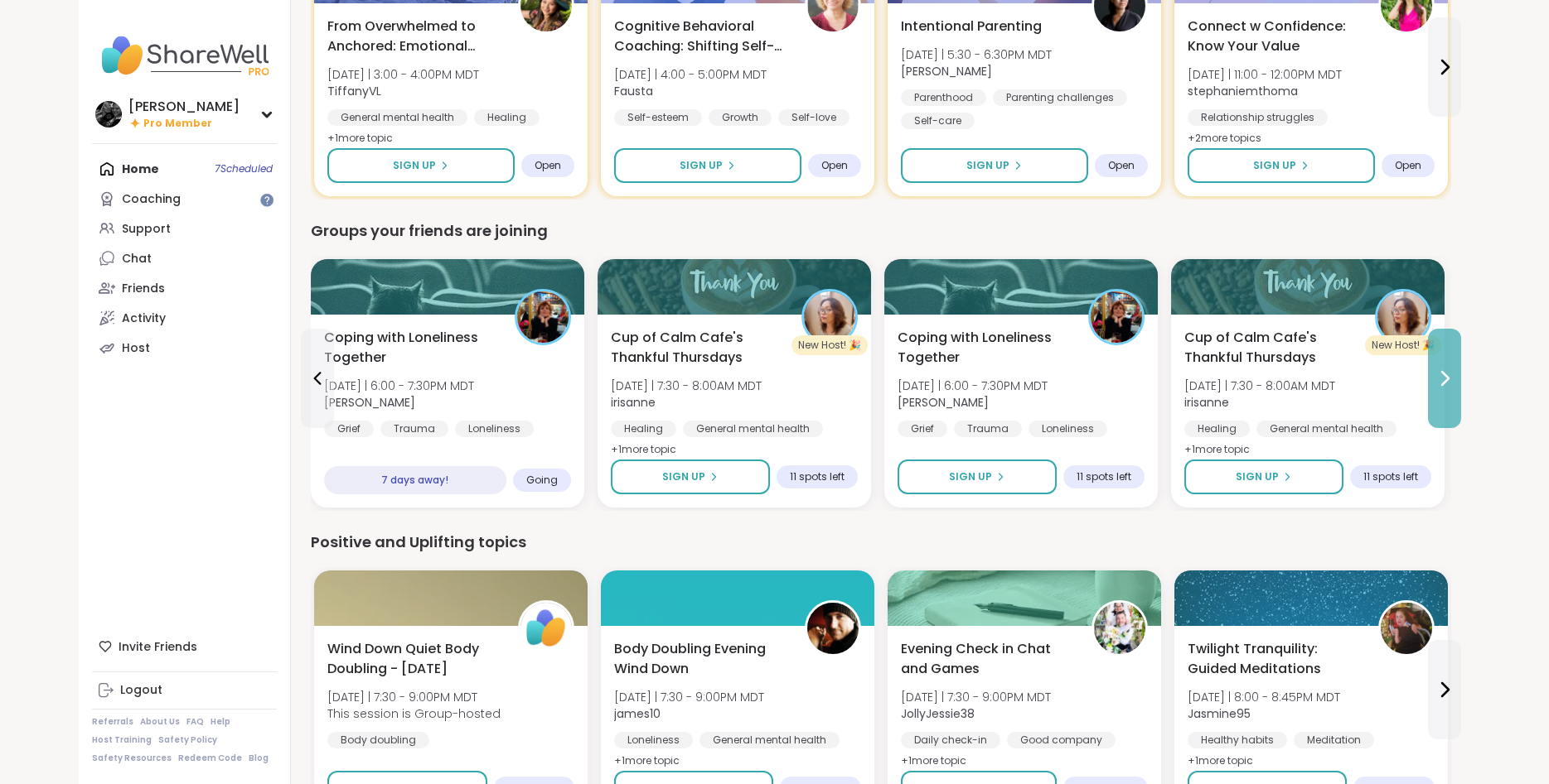
click at [1449, 380] on icon at bounding box center [1444, 378] width 20 height 20
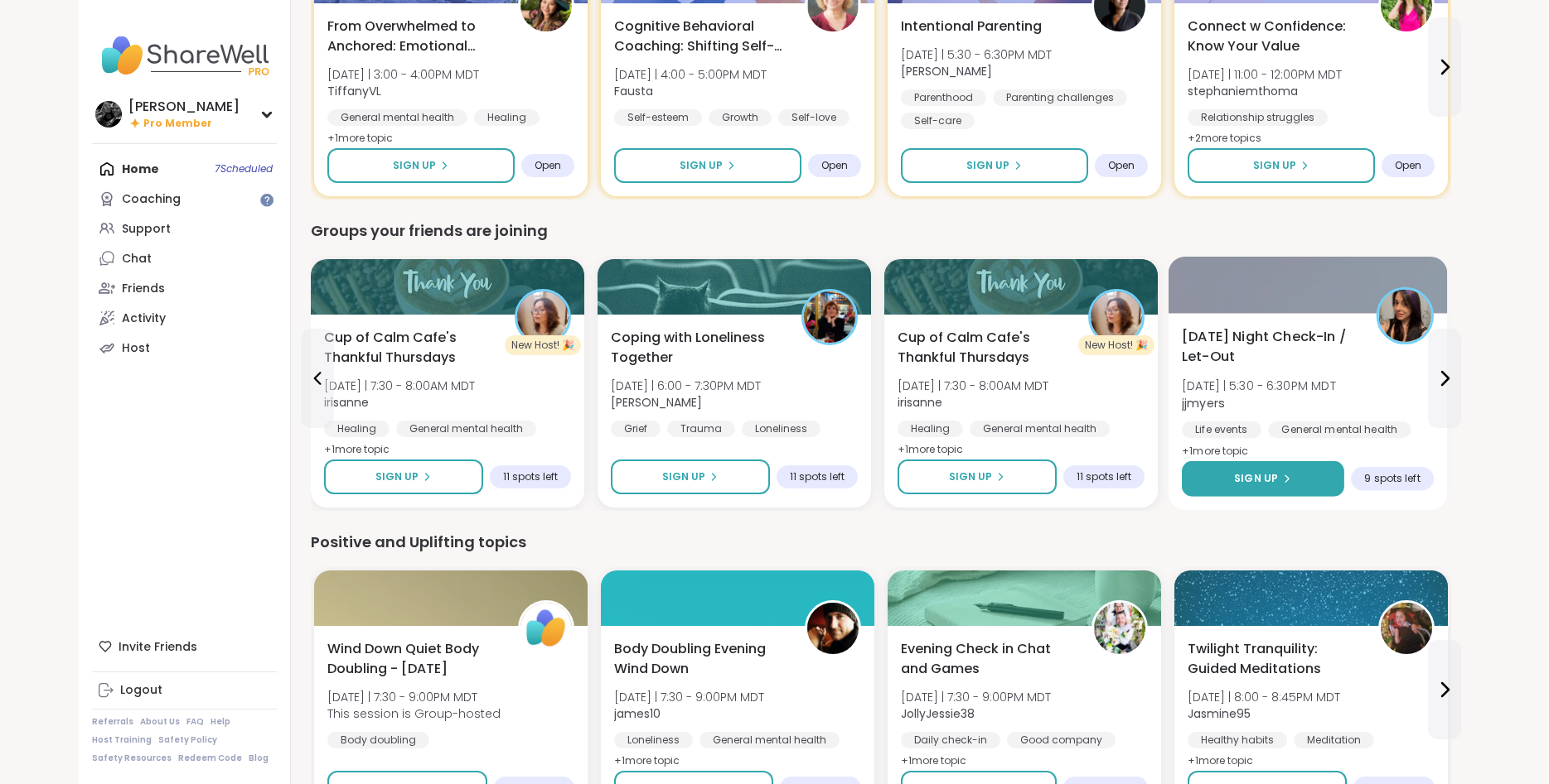
click at [1272, 487] on button "Sign Up" at bounding box center [1262, 479] width 163 height 36
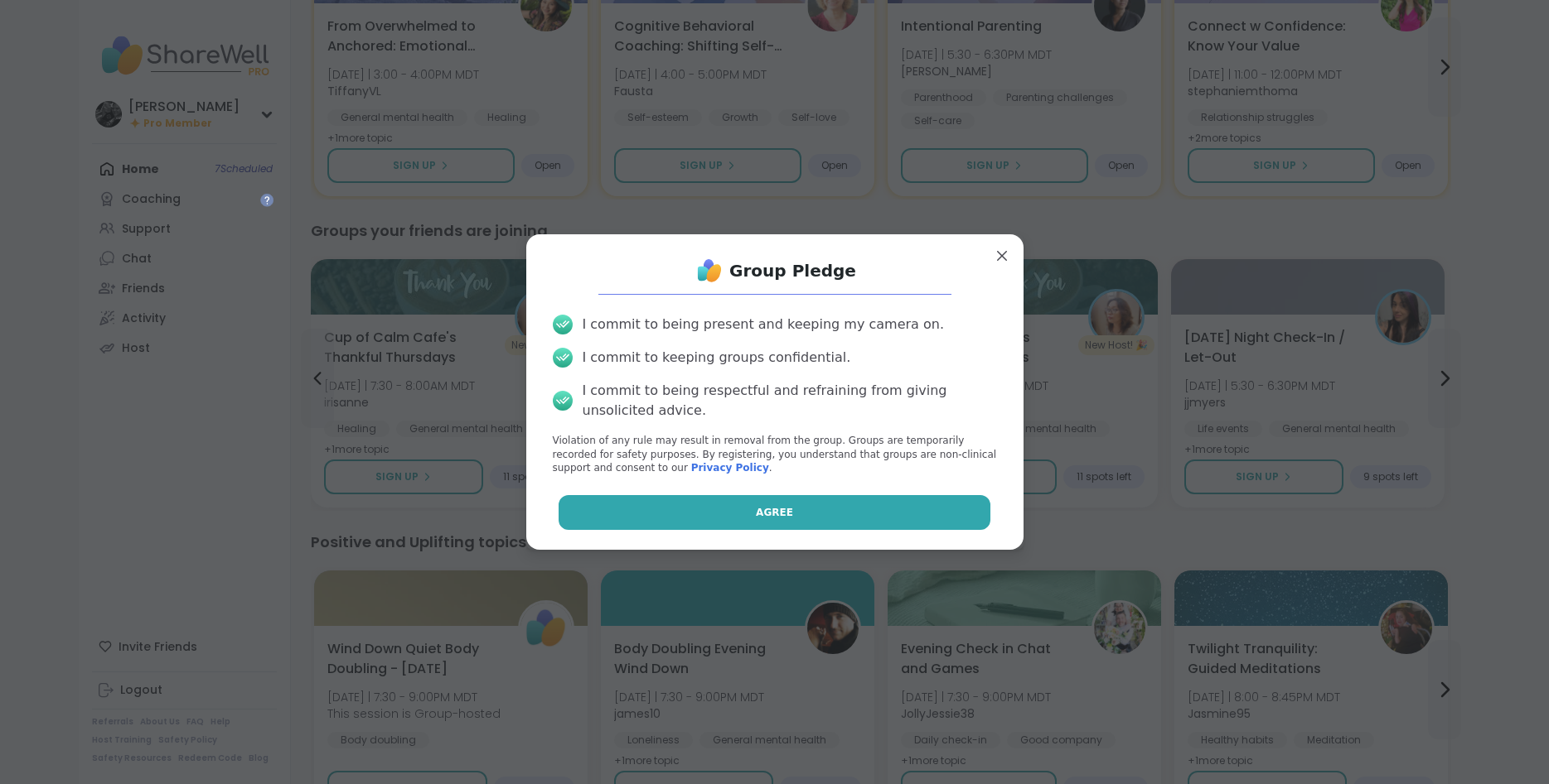
click at [841, 516] on button "Agree" at bounding box center [775, 513] width 432 height 35
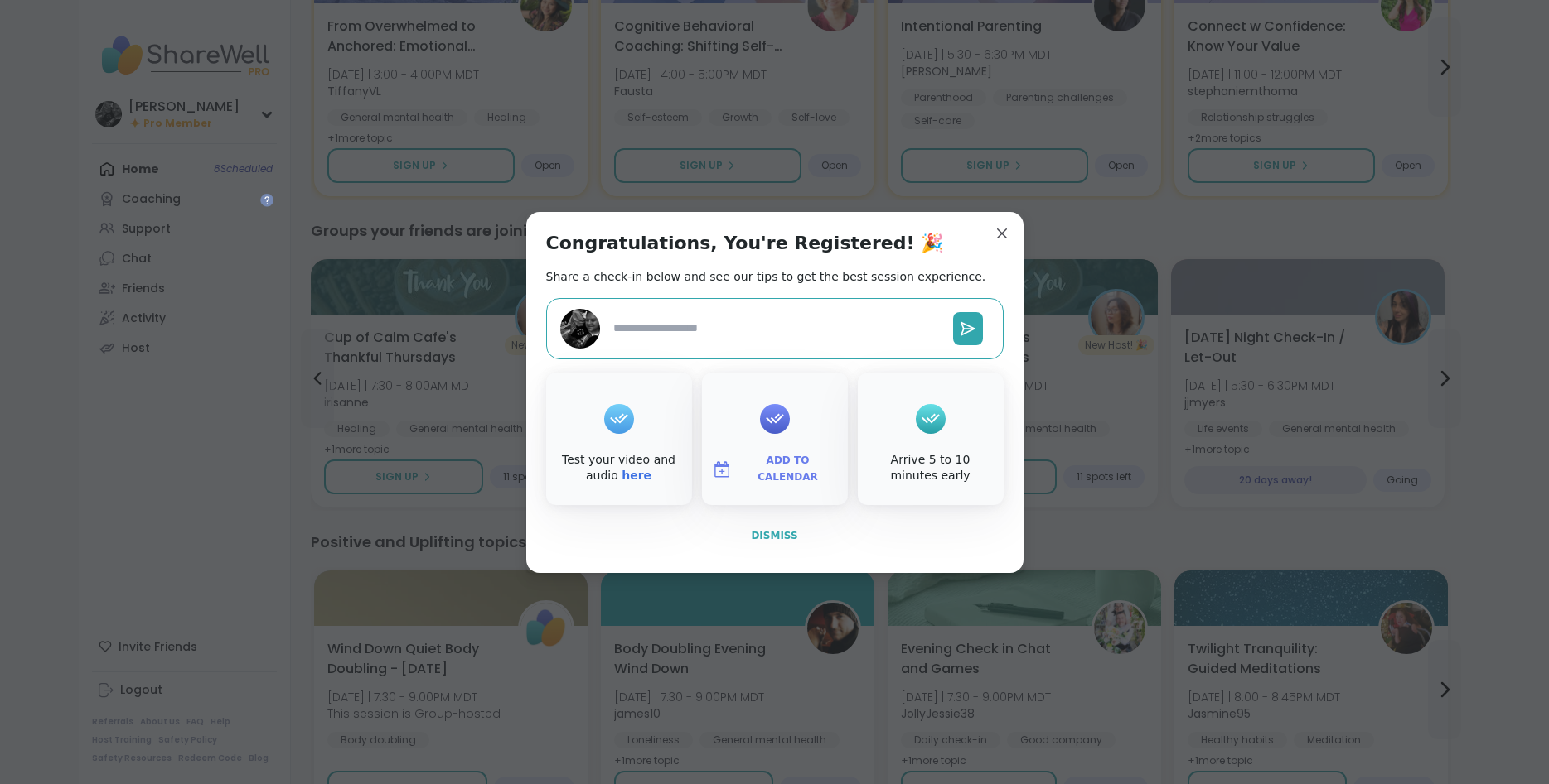
click at [759, 543] on span "Dismiss" at bounding box center [773, 536] width 46 height 15
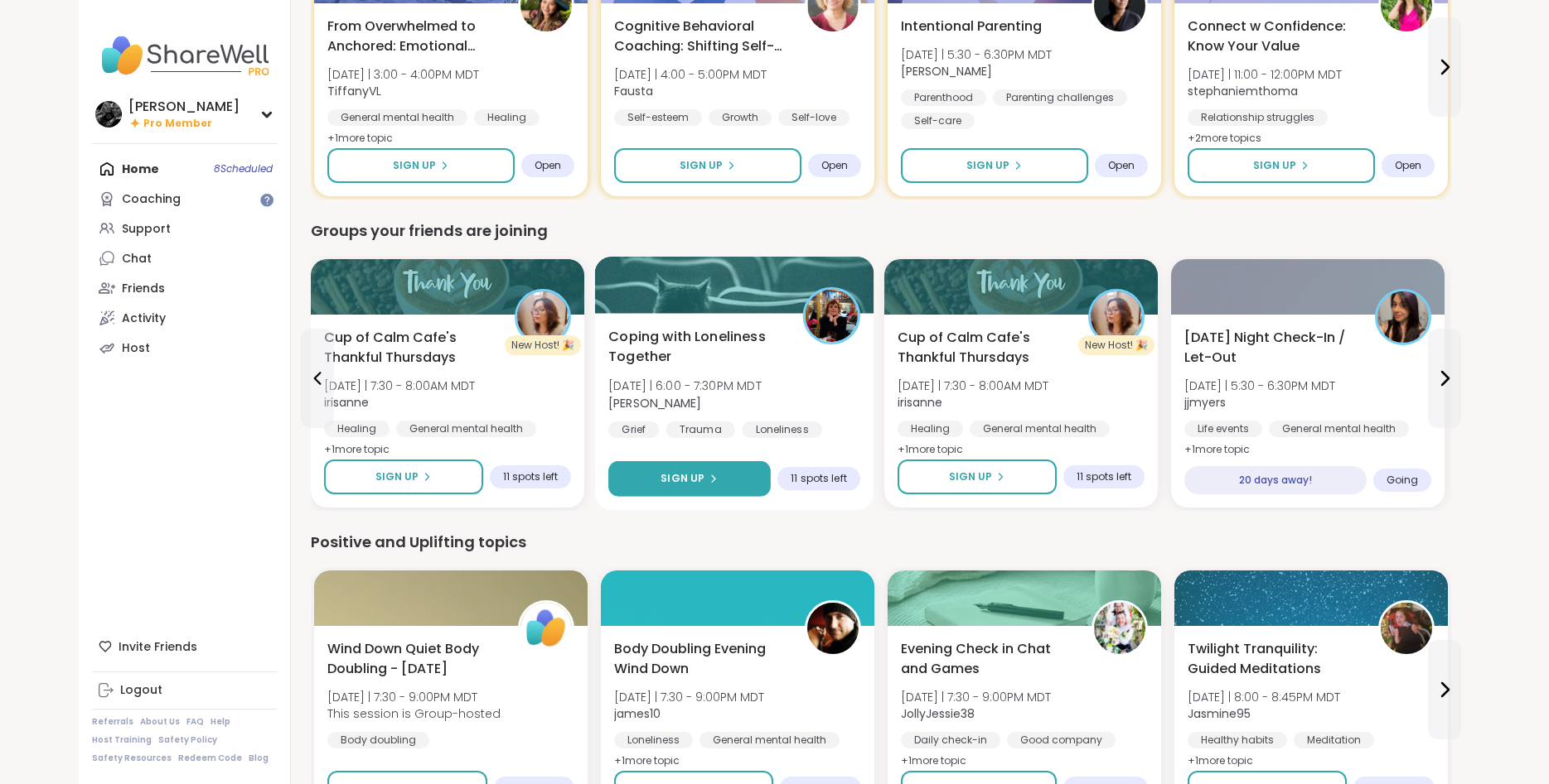
click at [722, 494] on button "Sign Up" at bounding box center [689, 479] width 163 height 36
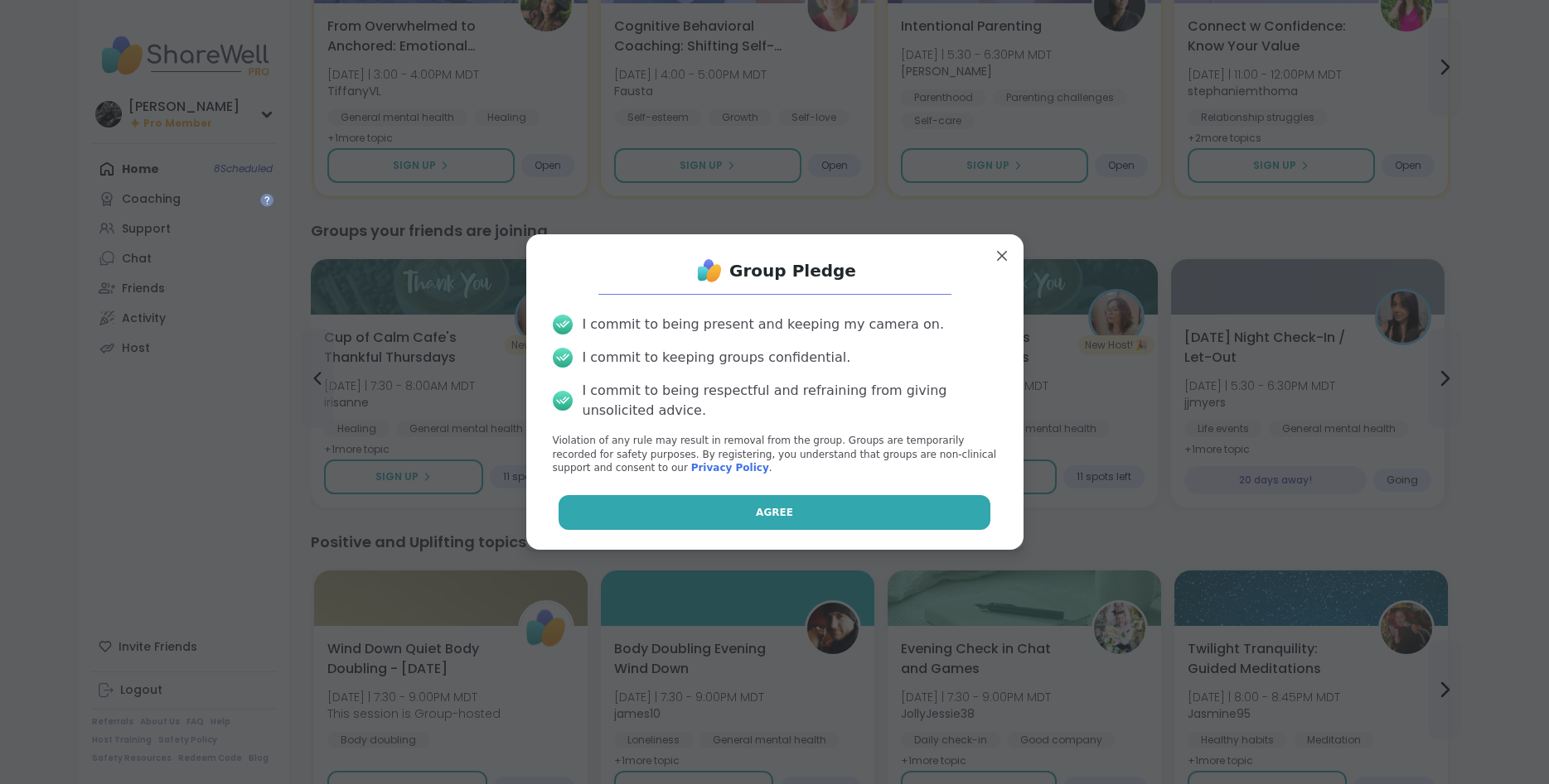
click at [741, 515] on button "Agree" at bounding box center [775, 513] width 432 height 35
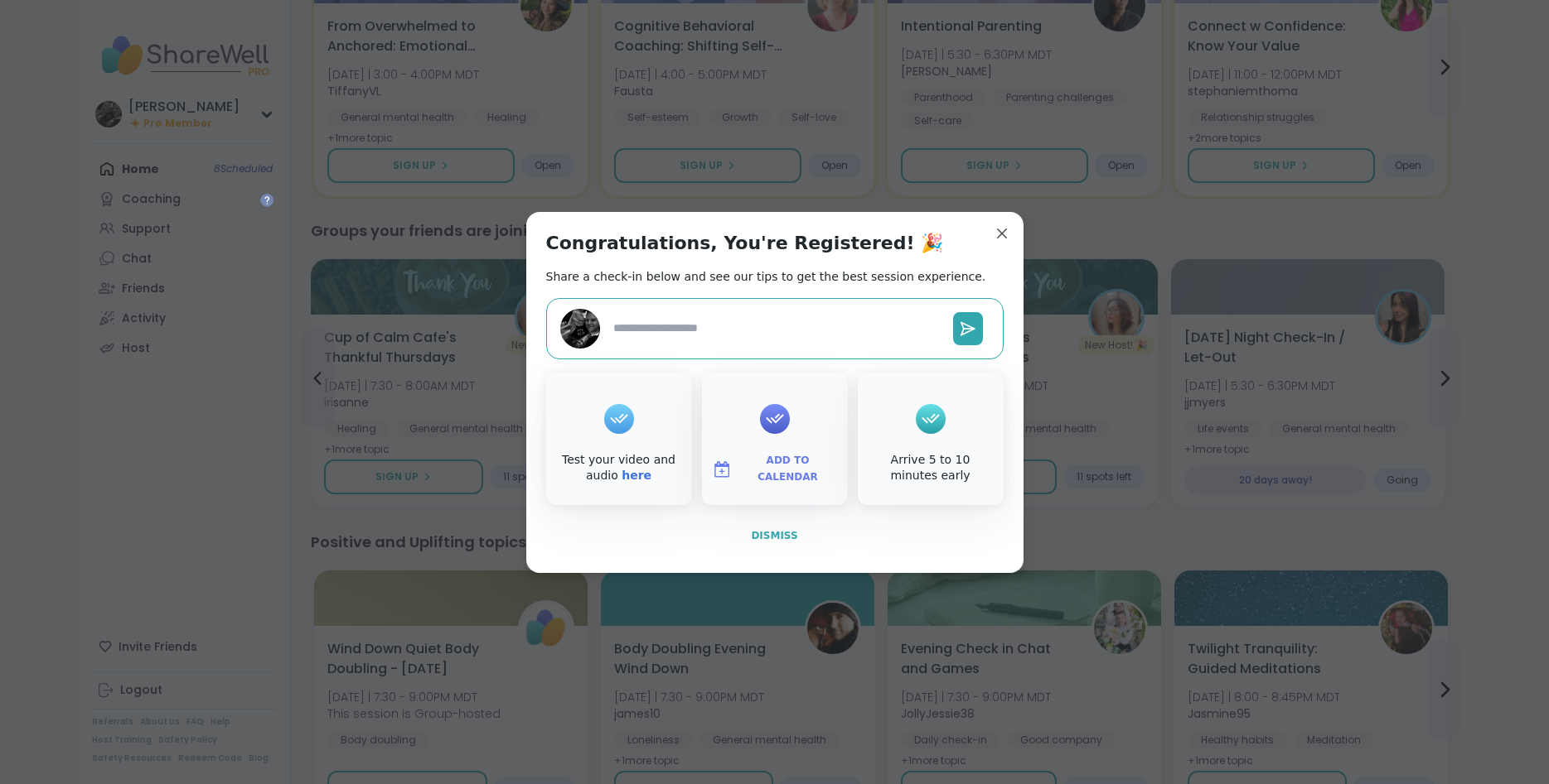
type textarea "*"
click at [777, 534] on span "Dismiss" at bounding box center [773, 536] width 46 height 11
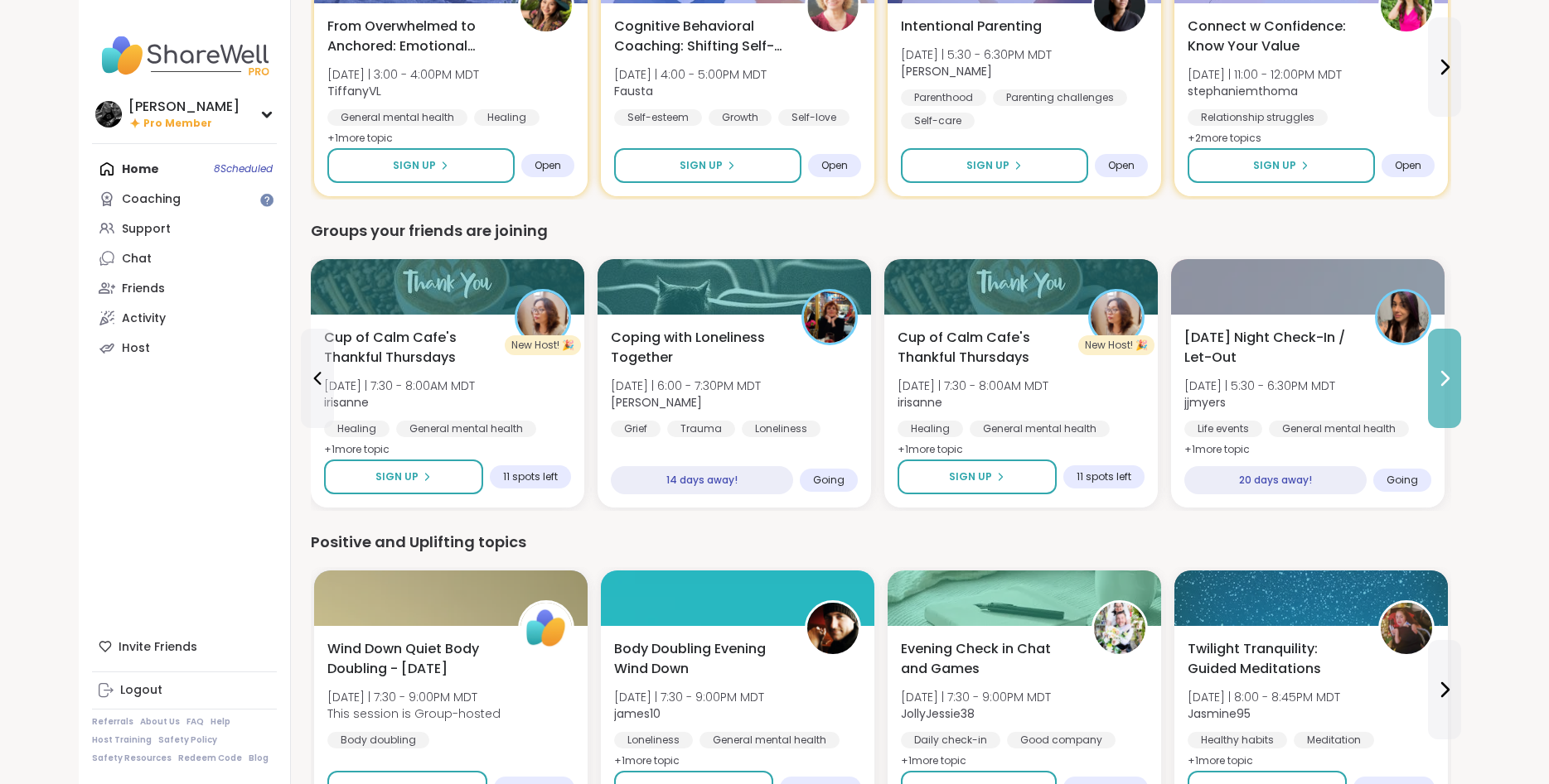
click at [1450, 377] on icon at bounding box center [1444, 378] width 20 height 20
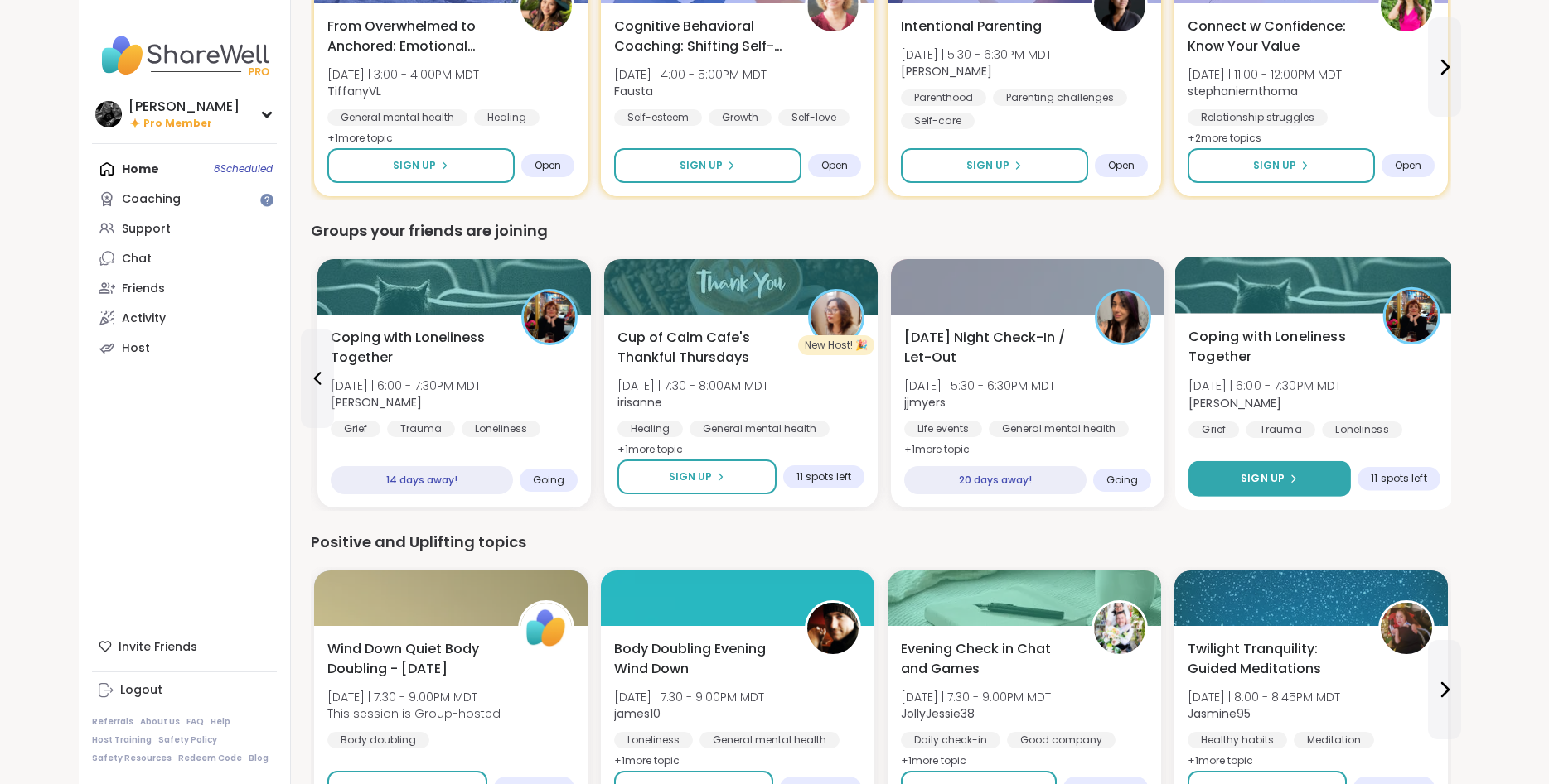
click at [1320, 479] on button "Sign Up" at bounding box center [1269, 479] width 163 height 36
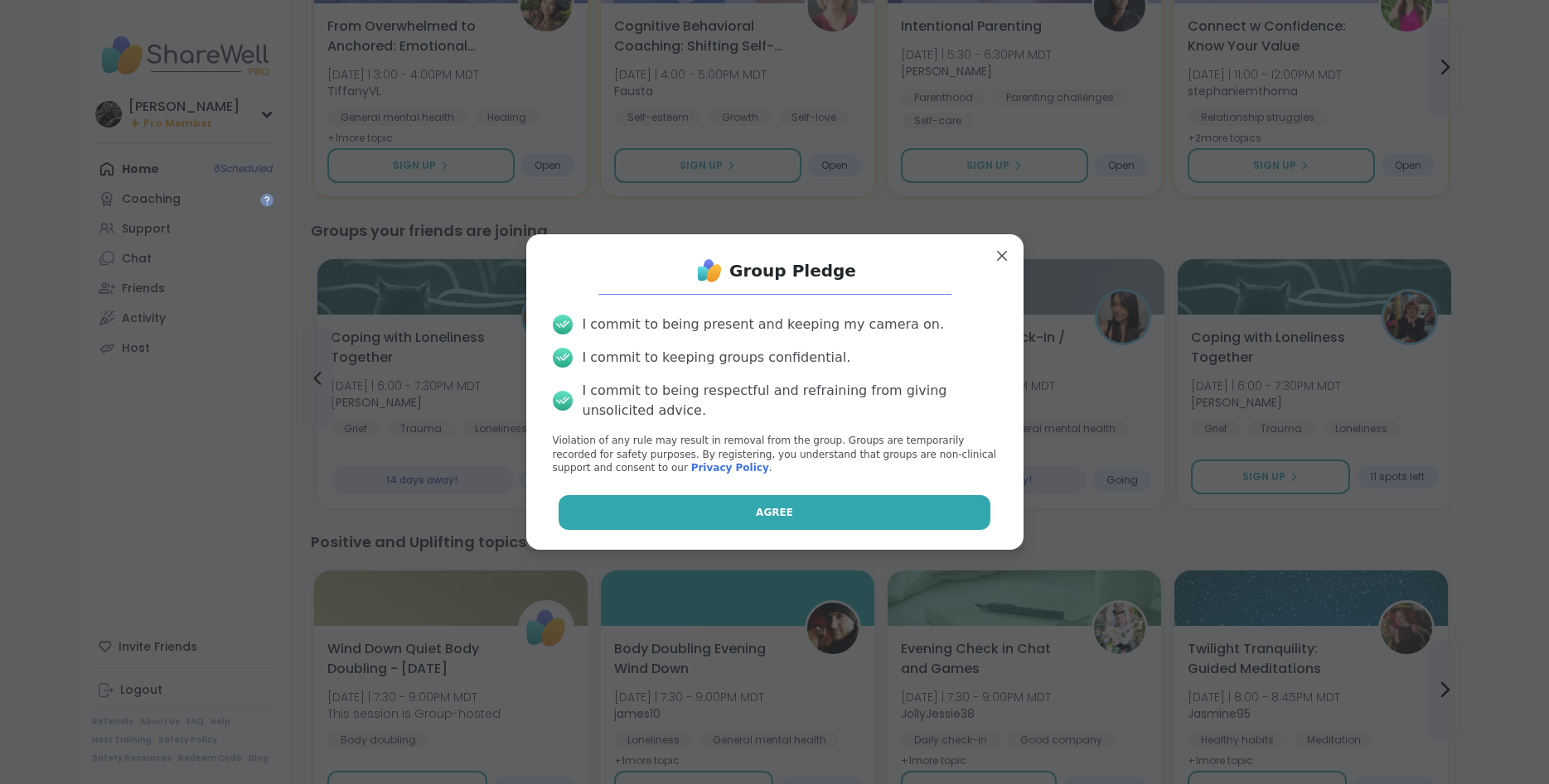
click at [666, 521] on button "Agree" at bounding box center [775, 513] width 432 height 35
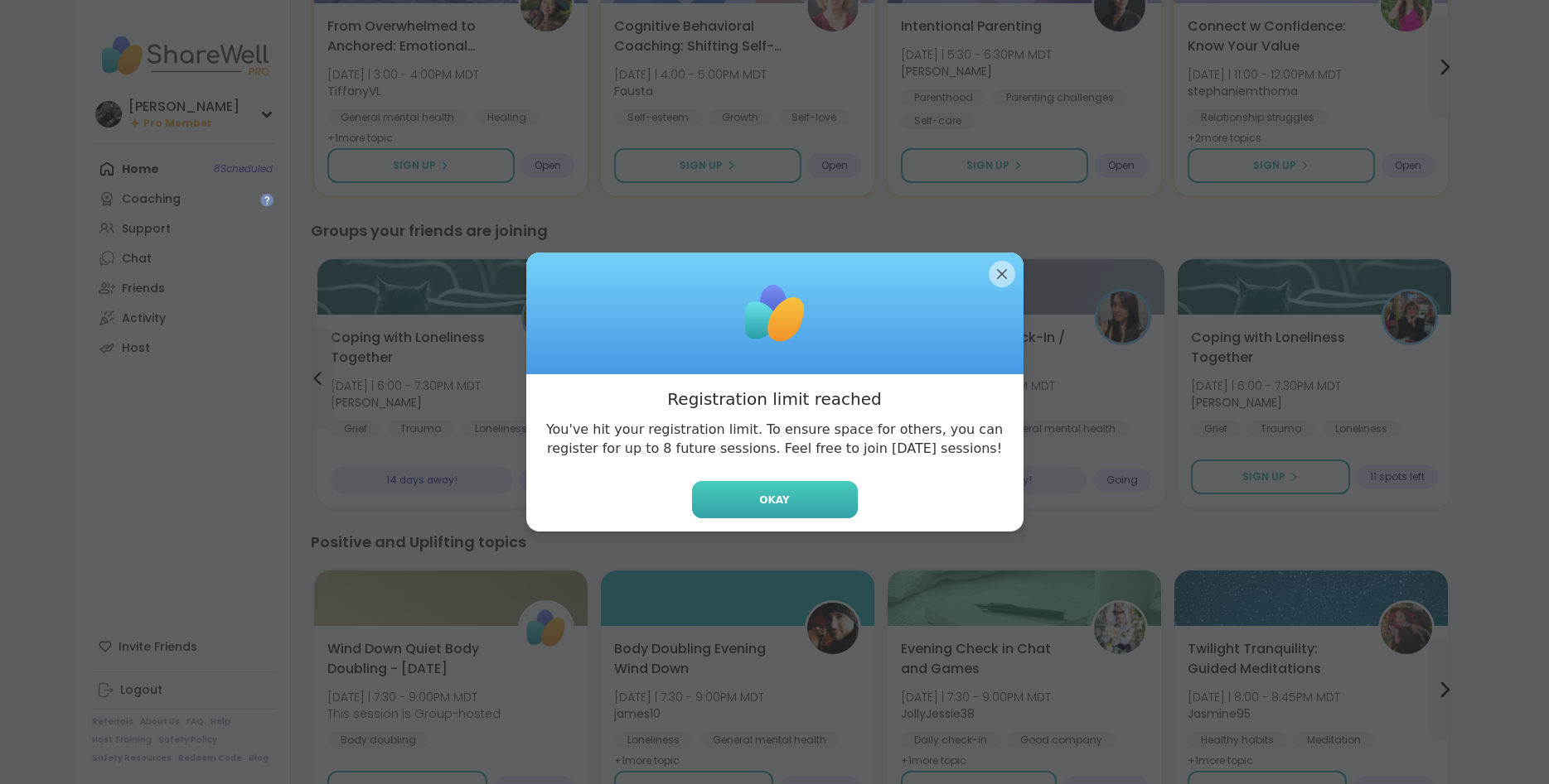
click at [796, 497] on button "Okay" at bounding box center [775, 500] width 165 height 38
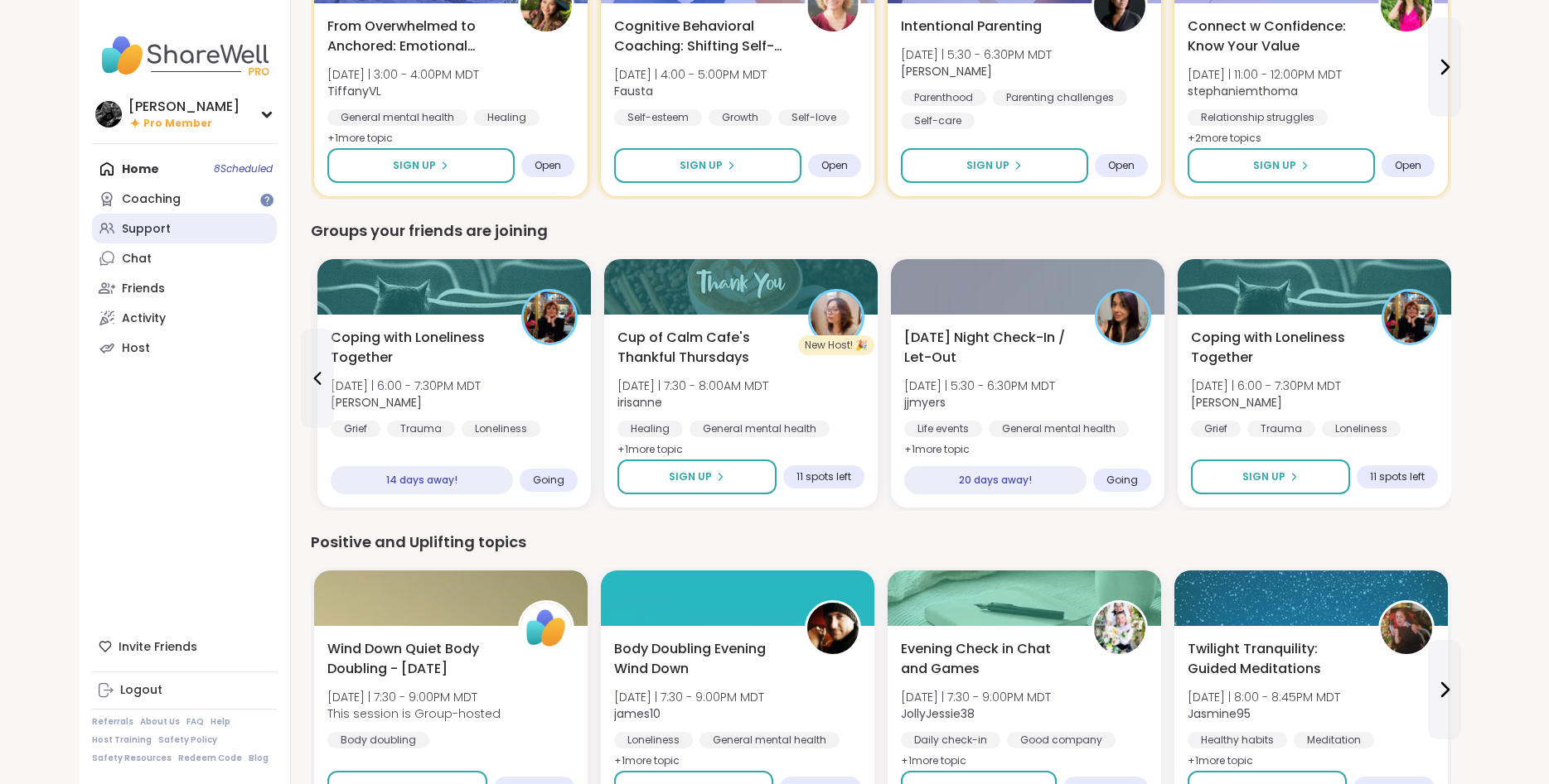
click at [208, 233] on link "Support" at bounding box center [184, 229] width 185 height 30
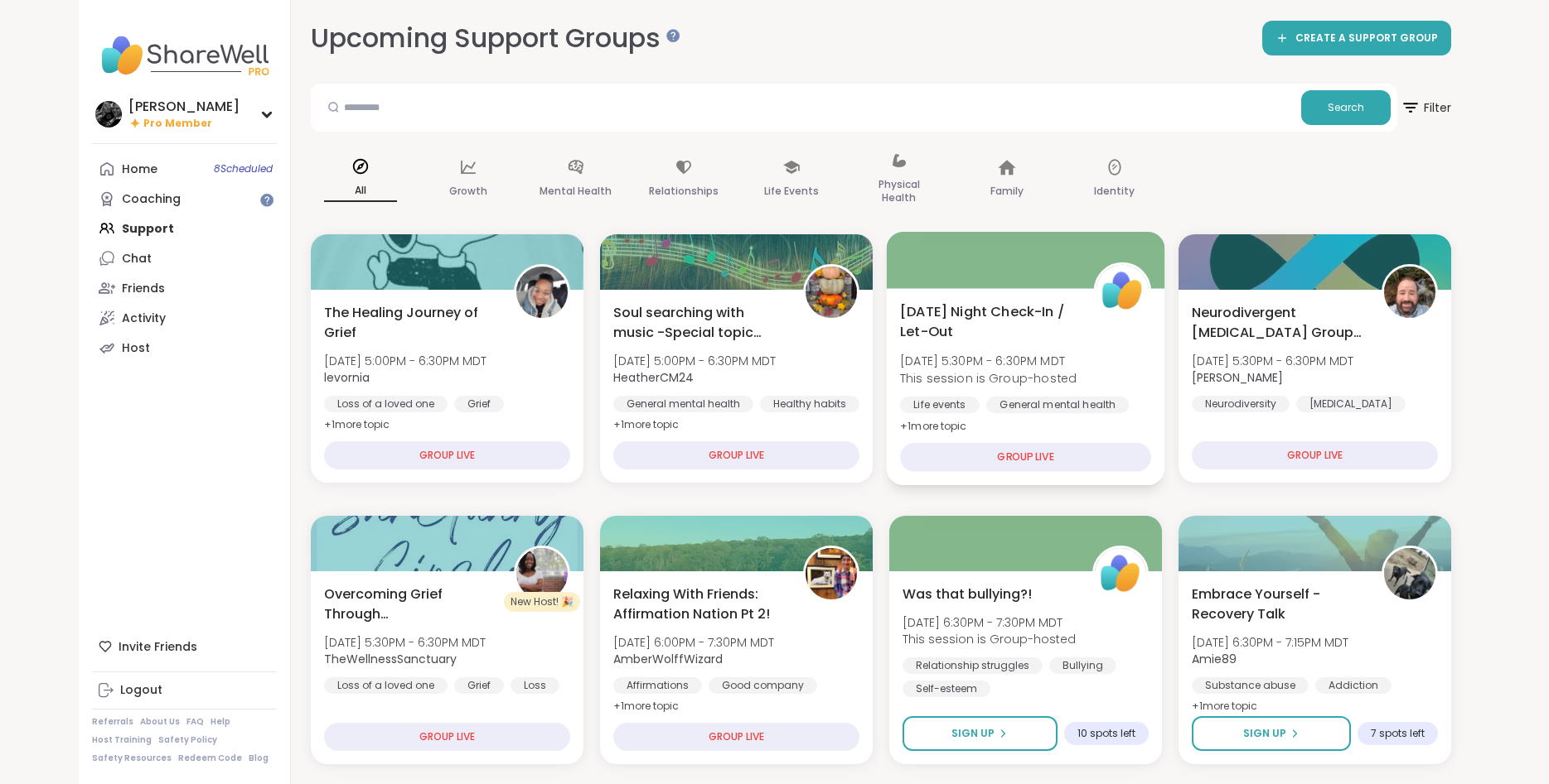
click at [1104, 361] on div "Monday Night Check-In / Let-Out Mon, Oct 06 | 5:30PM - 6:30PM MDT This session …" at bounding box center [1025, 369] width 251 height 135
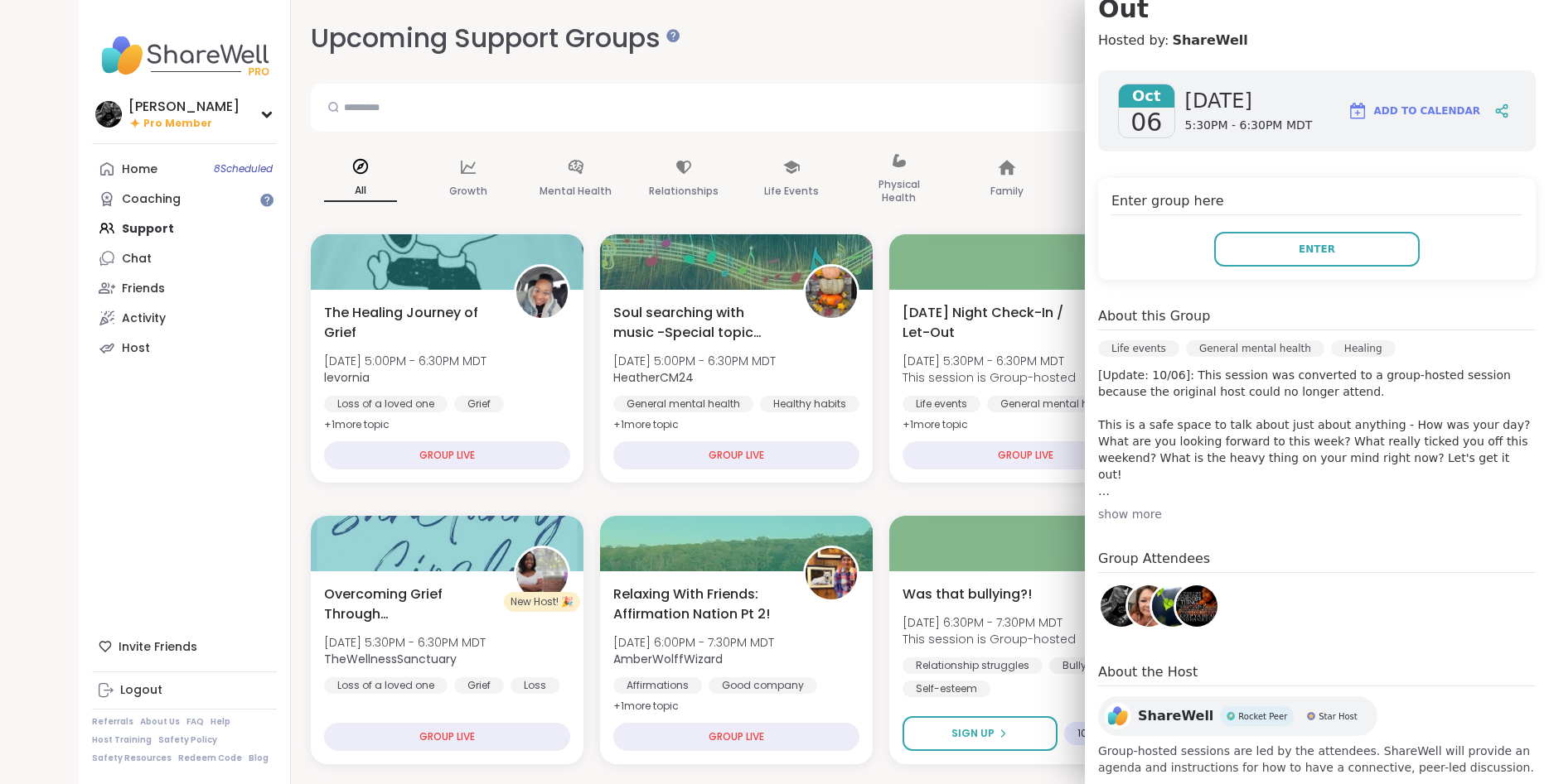
scroll to position [203, 0]
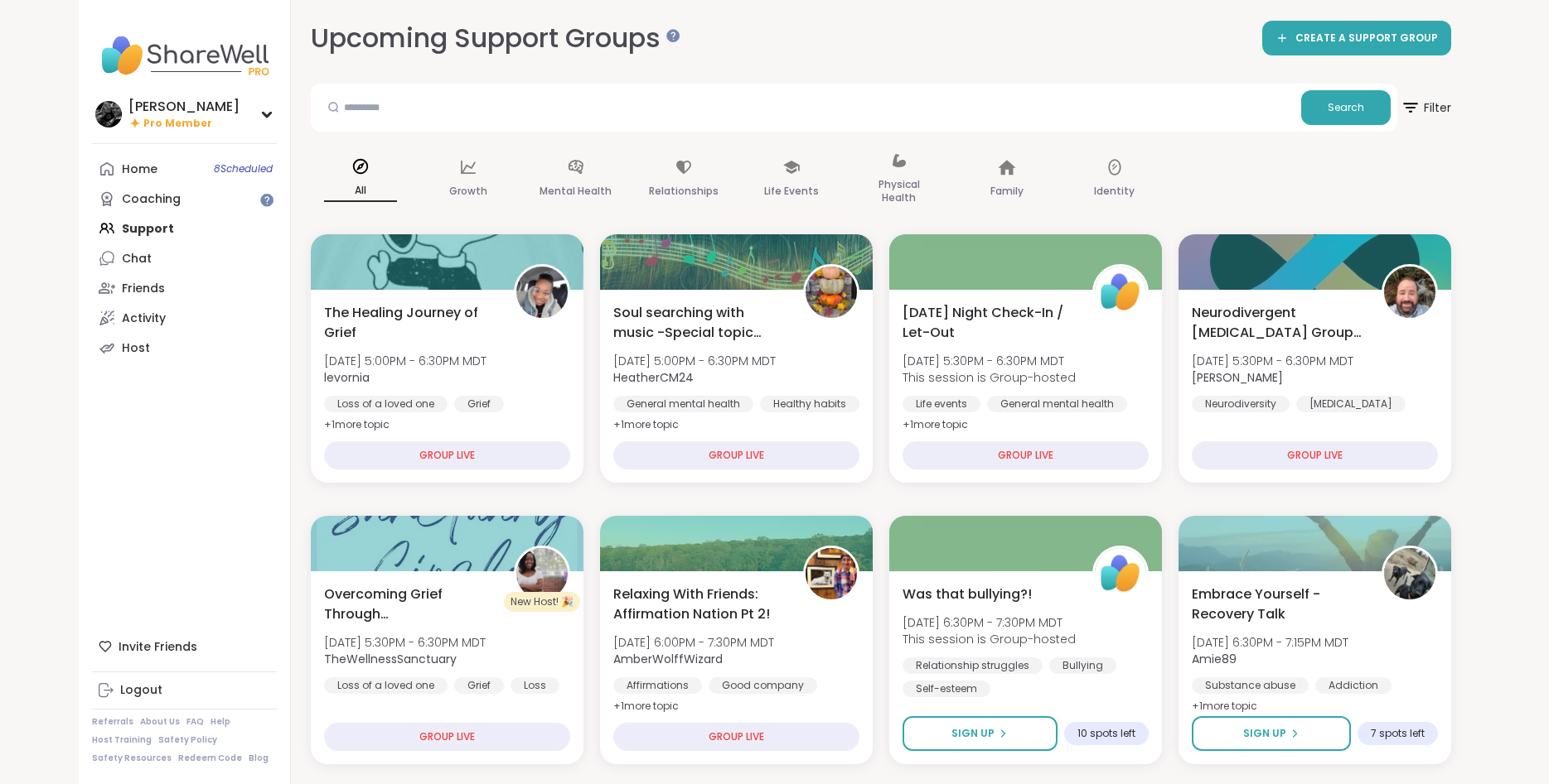
click at [792, 41] on div "Upcoming Support Groups CREATE A SUPPORT GROUP" at bounding box center [881, 38] width 1140 height 38
